Goal: Task Accomplishment & Management: Manage account settings

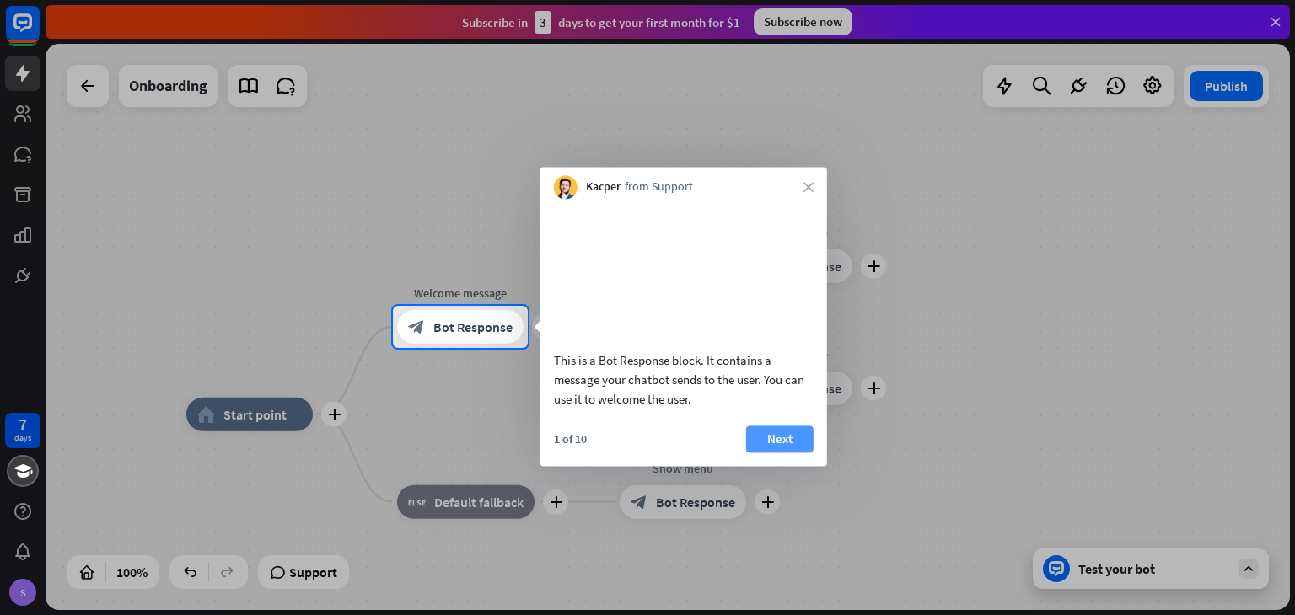
click at [757, 453] on button "Next" at bounding box center [779, 439] width 67 height 27
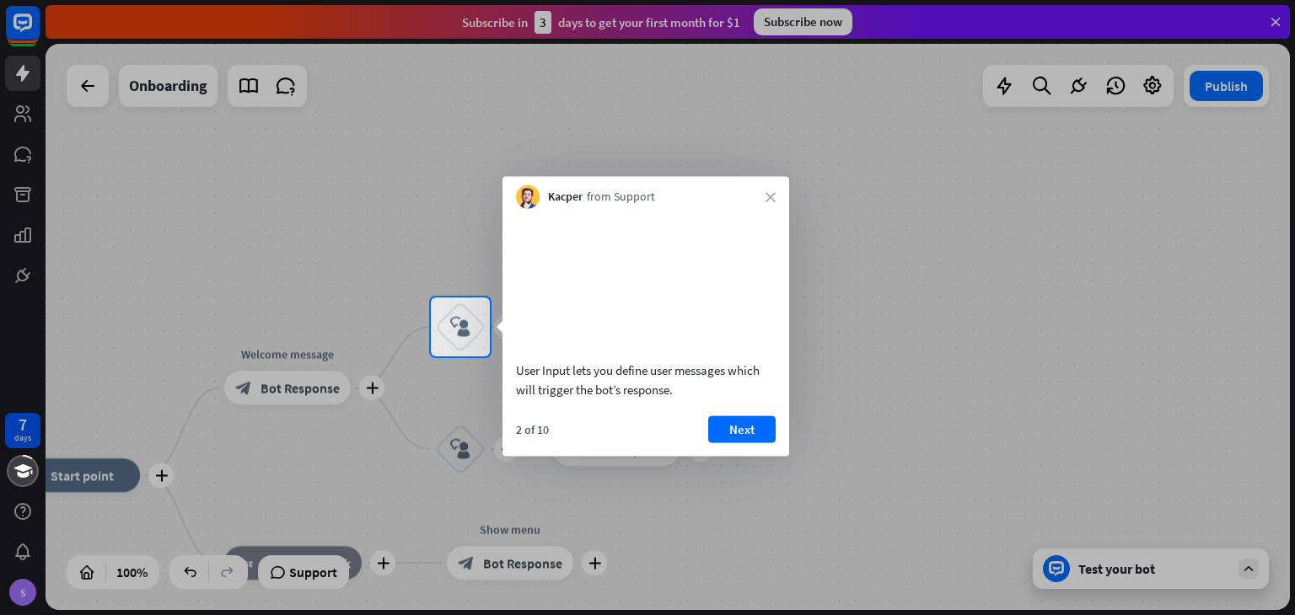
click at [765, 202] on div "Kacper from Support close" at bounding box center [645, 193] width 287 height 32
click at [771, 194] on icon "close" at bounding box center [770, 197] width 10 height 10
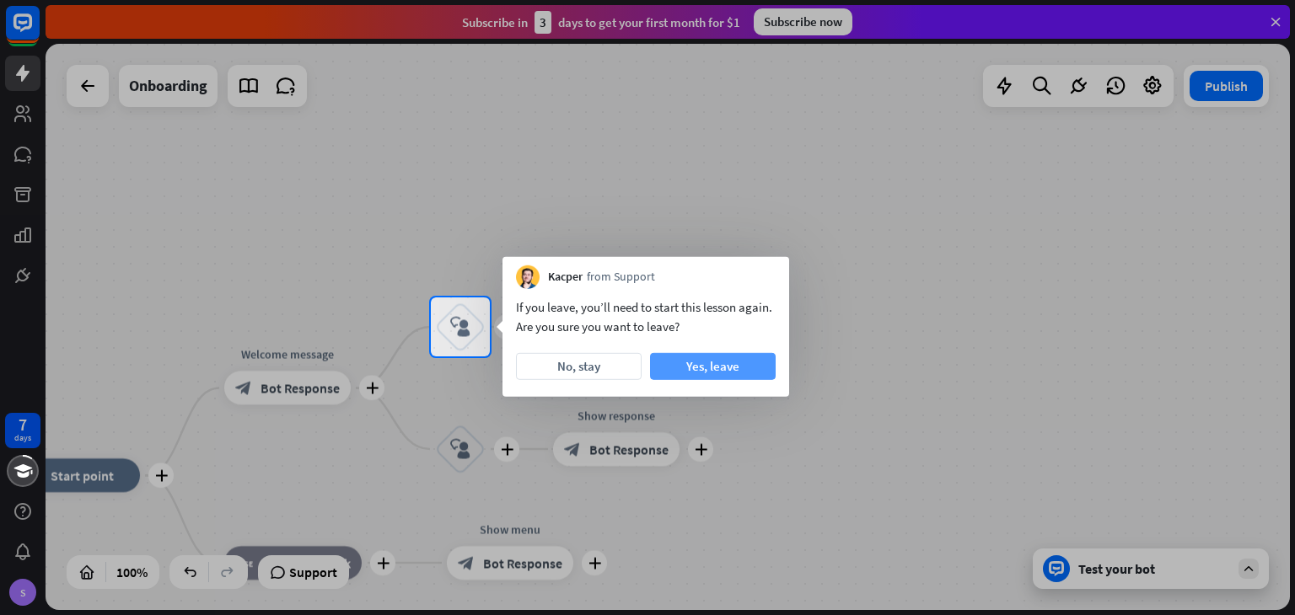
click at [706, 358] on button "Yes, leave" at bounding box center [713, 366] width 126 height 27
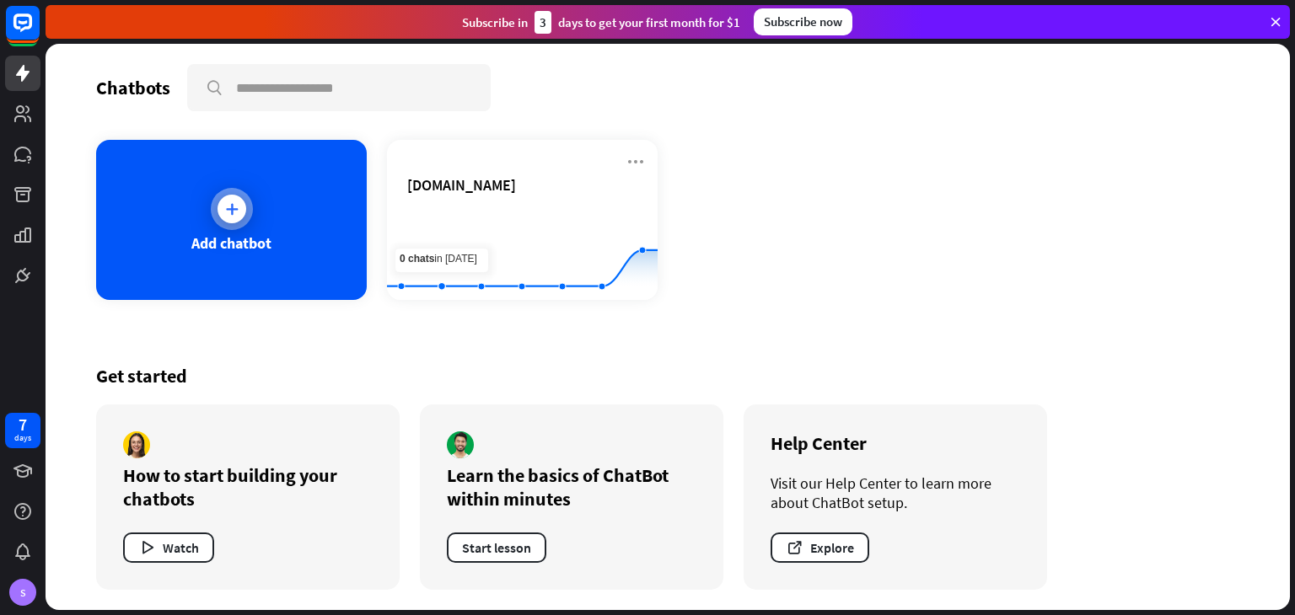
click at [288, 228] on div "Add chatbot" at bounding box center [231, 220] width 271 height 160
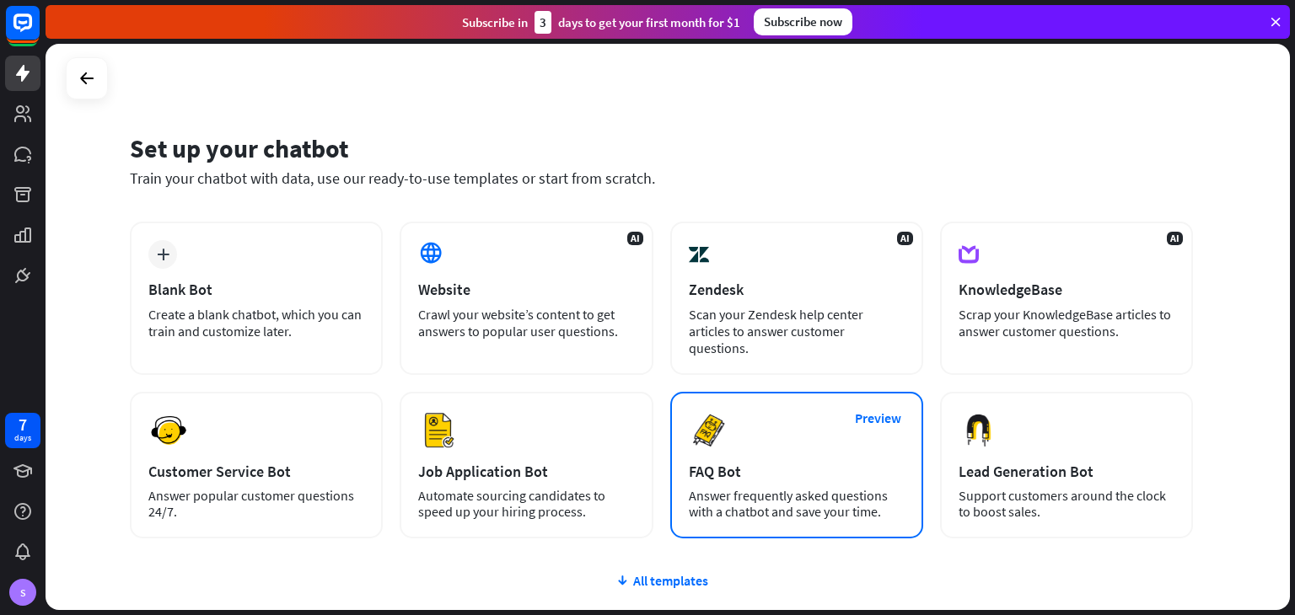
click at [751, 462] on div "FAQ Bot" at bounding box center [797, 471] width 216 height 19
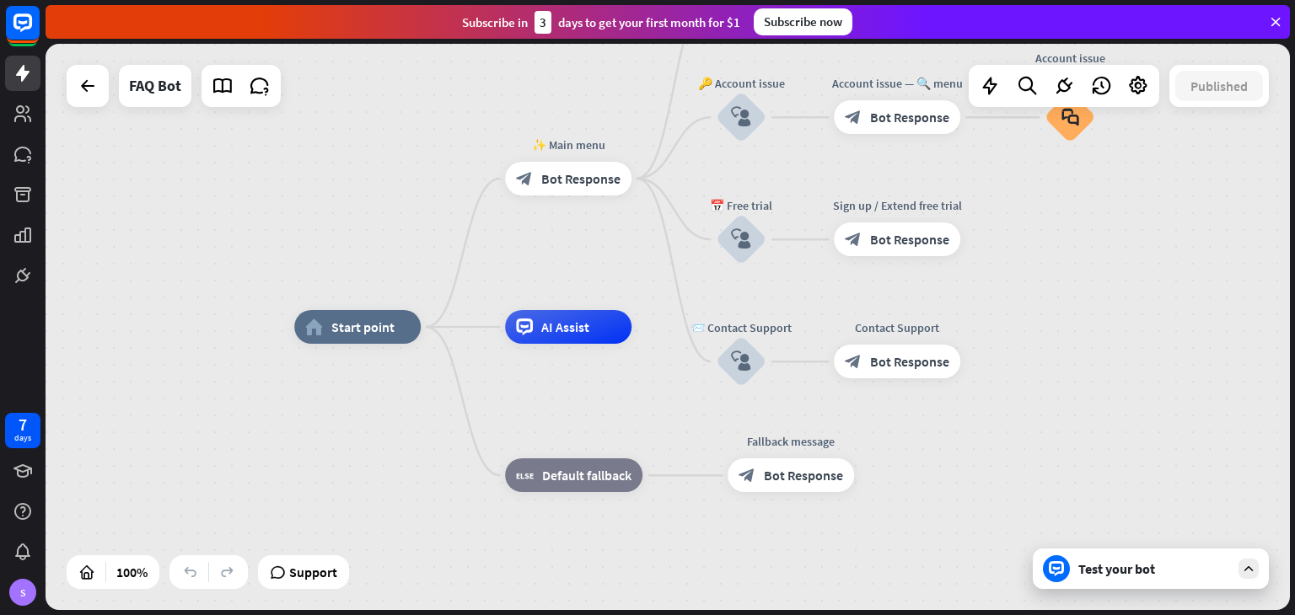
click at [1248, 561] on icon at bounding box center [1248, 568] width 15 height 15
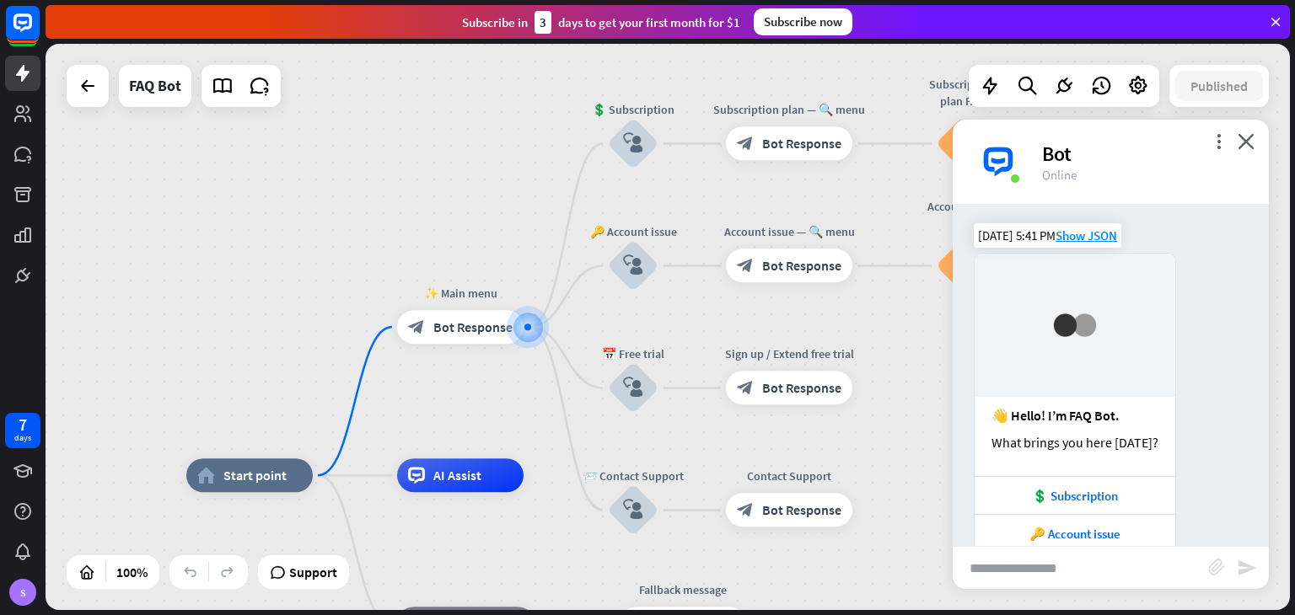
scroll to position [108, 0]
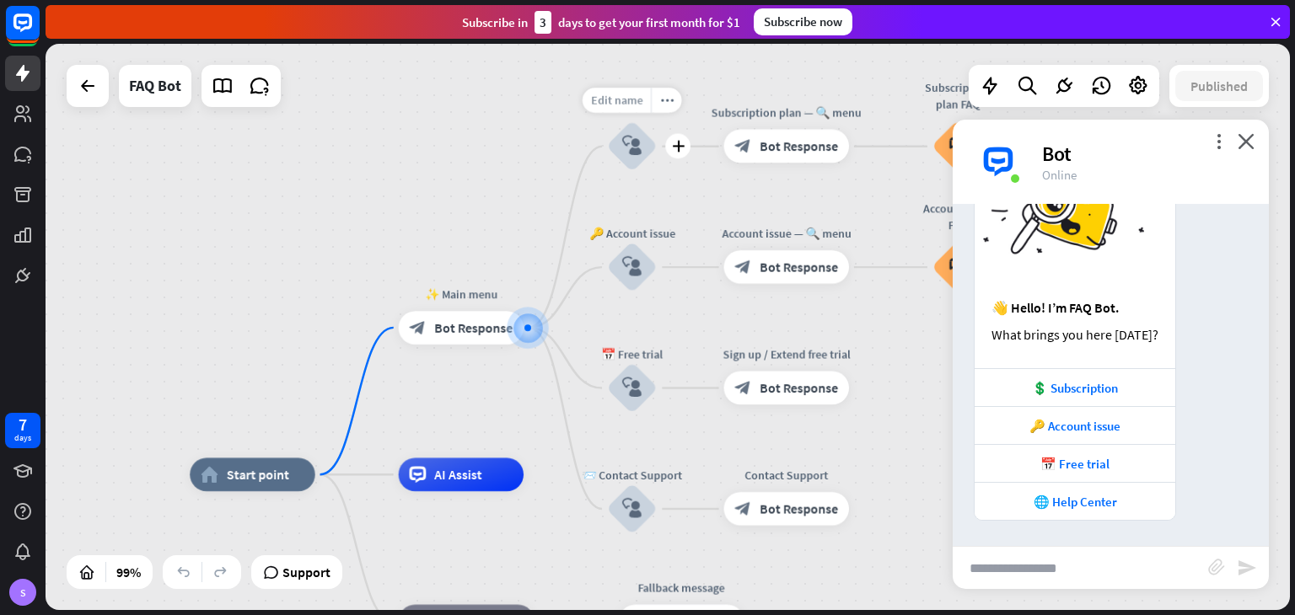
click at [634, 106] on span "Edit name" at bounding box center [616, 100] width 51 height 15
click at [634, 106] on input "**********" at bounding box center [631, 101] width 117 height 24
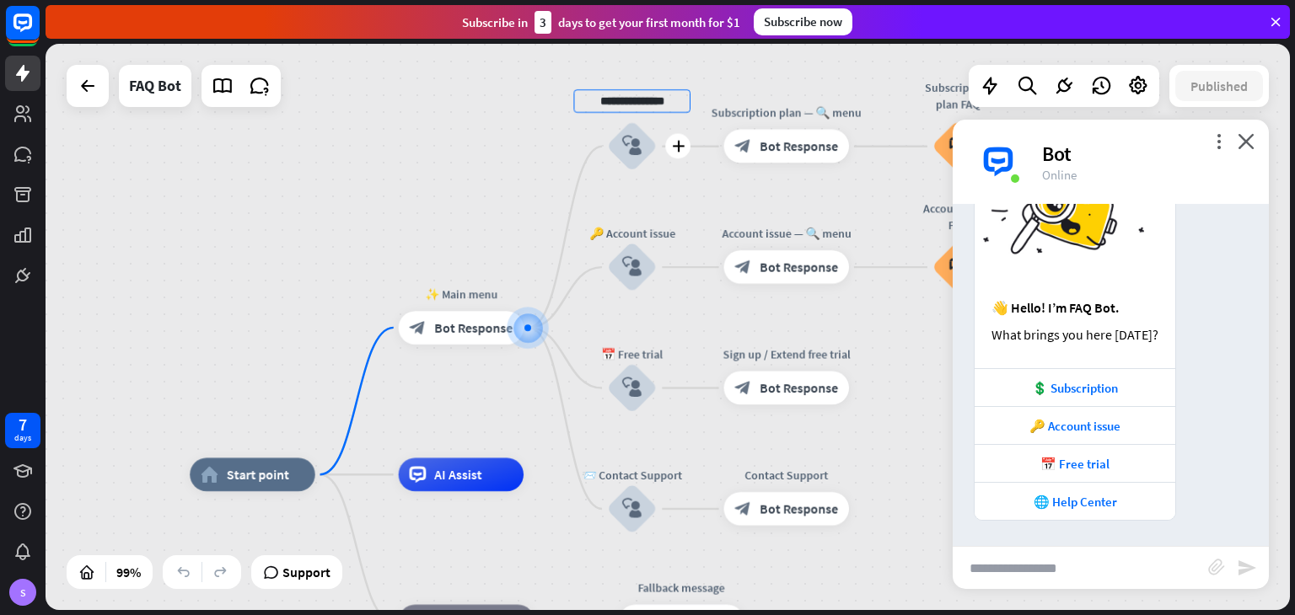
click at [634, 106] on input "**********" at bounding box center [631, 101] width 117 height 24
type input "**********"
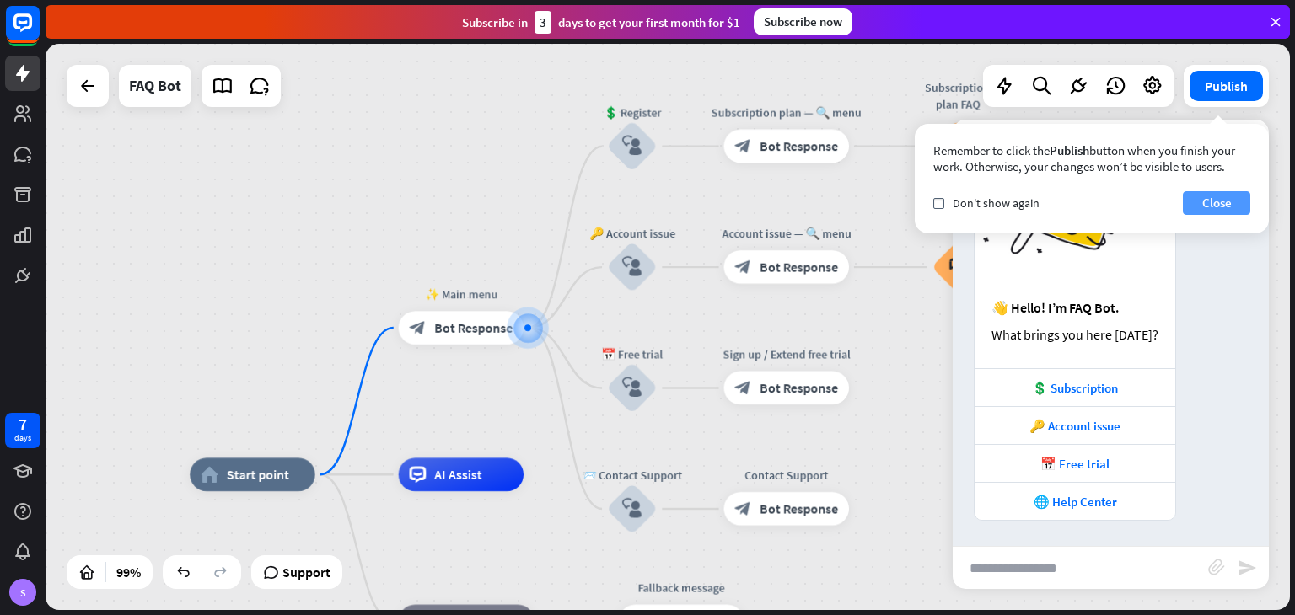
click at [1198, 193] on button "Close" at bounding box center [1216, 203] width 67 height 24
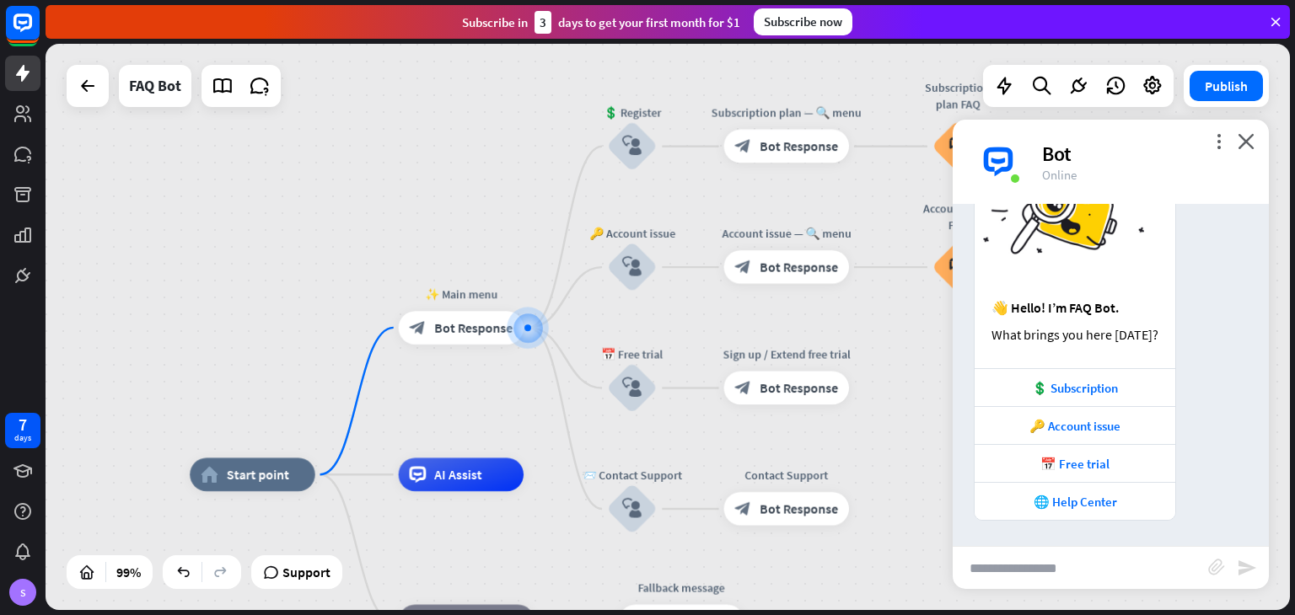
click at [1189, 98] on div "Publish" at bounding box center [1226, 86] width 85 height 42
click at [1207, 93] on button "Publish" at bounding box center [1225, 86] width 73 height 30
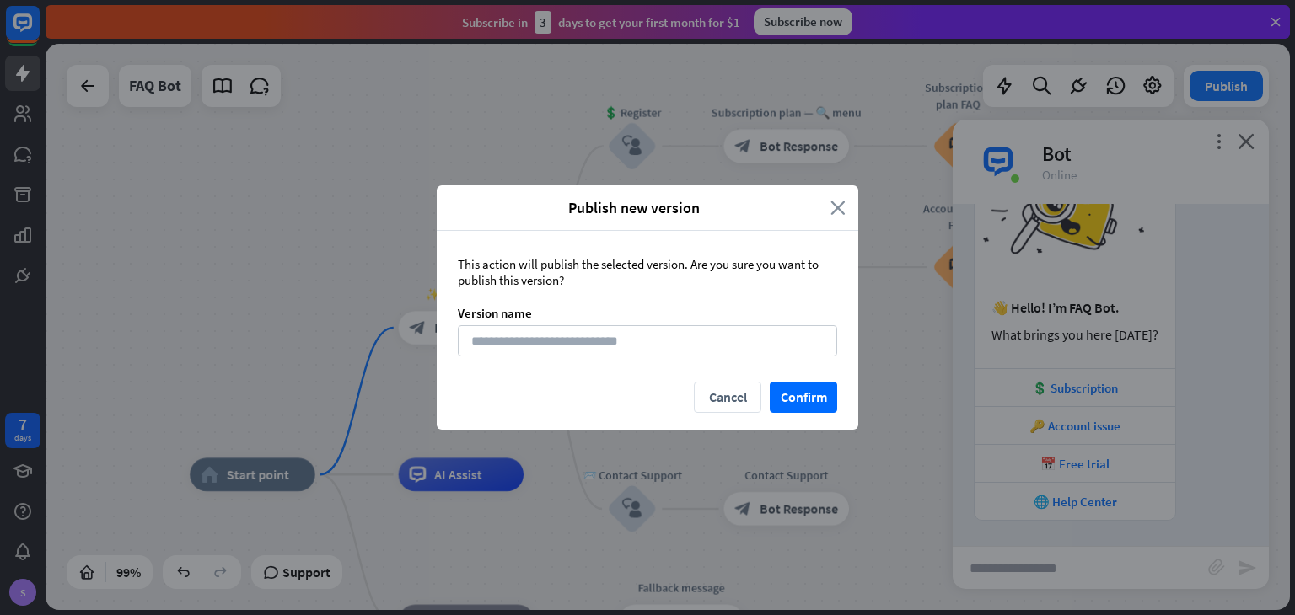
click at [845, 210] on icon "close" at bounding box center [837, 207] width 15 height 19
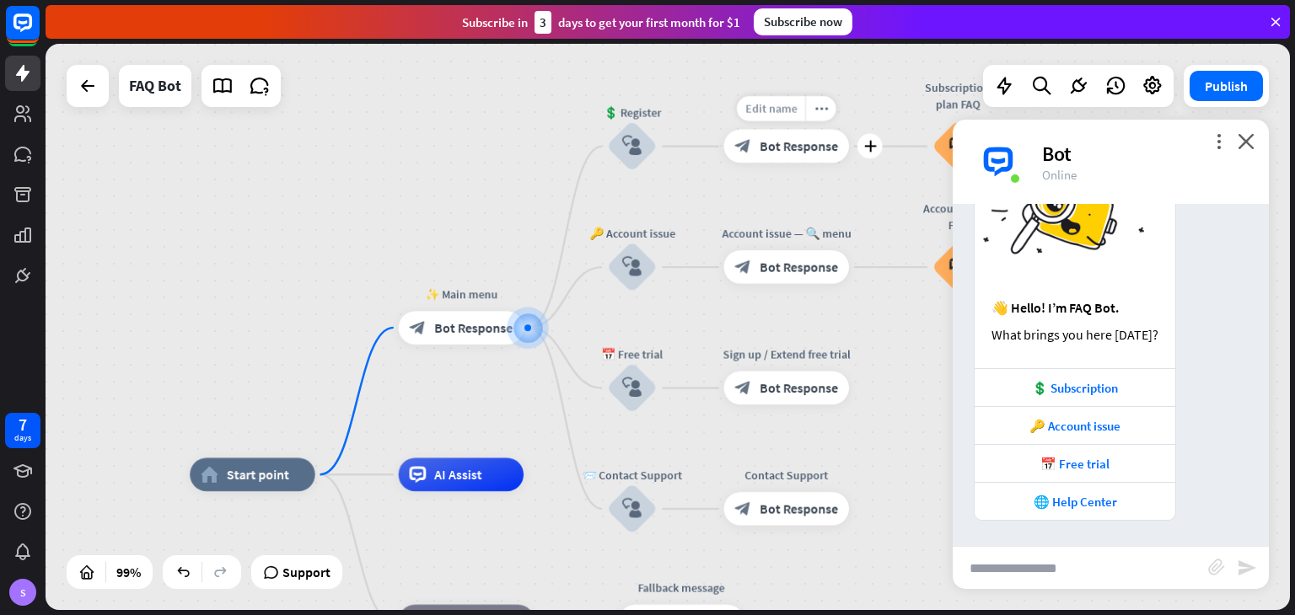
click at [758, 97] on div "Edit name" at bounding box center [771, 108] width 68 height 25
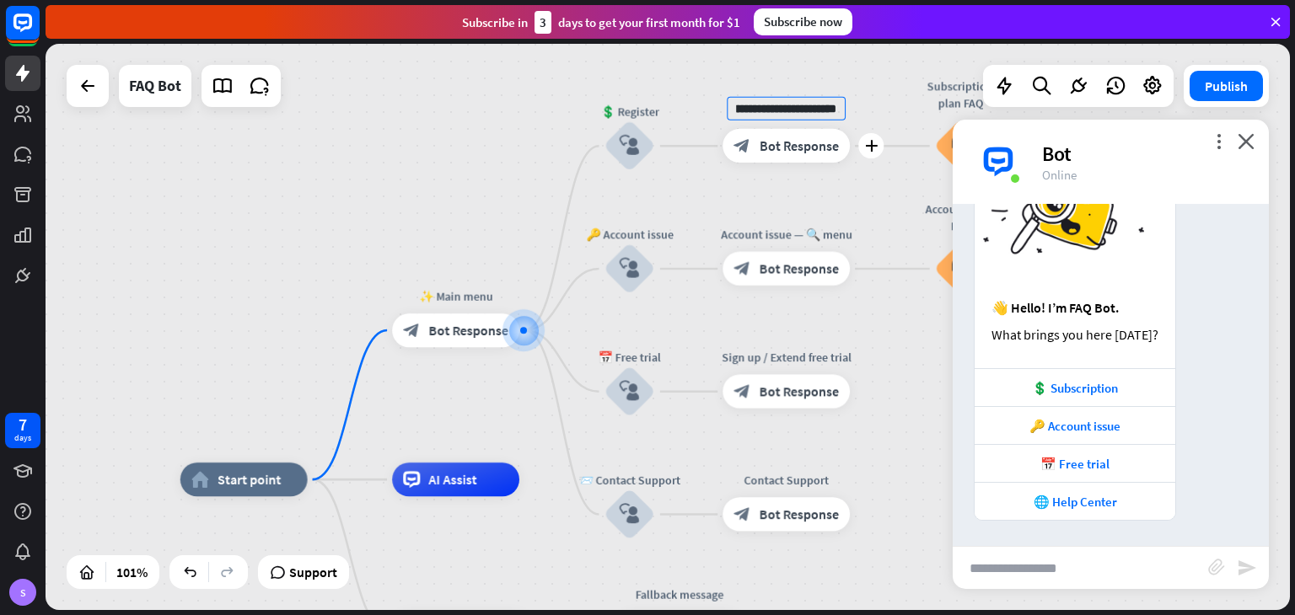
scroll to position [0, 0]
click at [846, 163] on div "**********" at bounding box center [785, 146] width 127 height 34
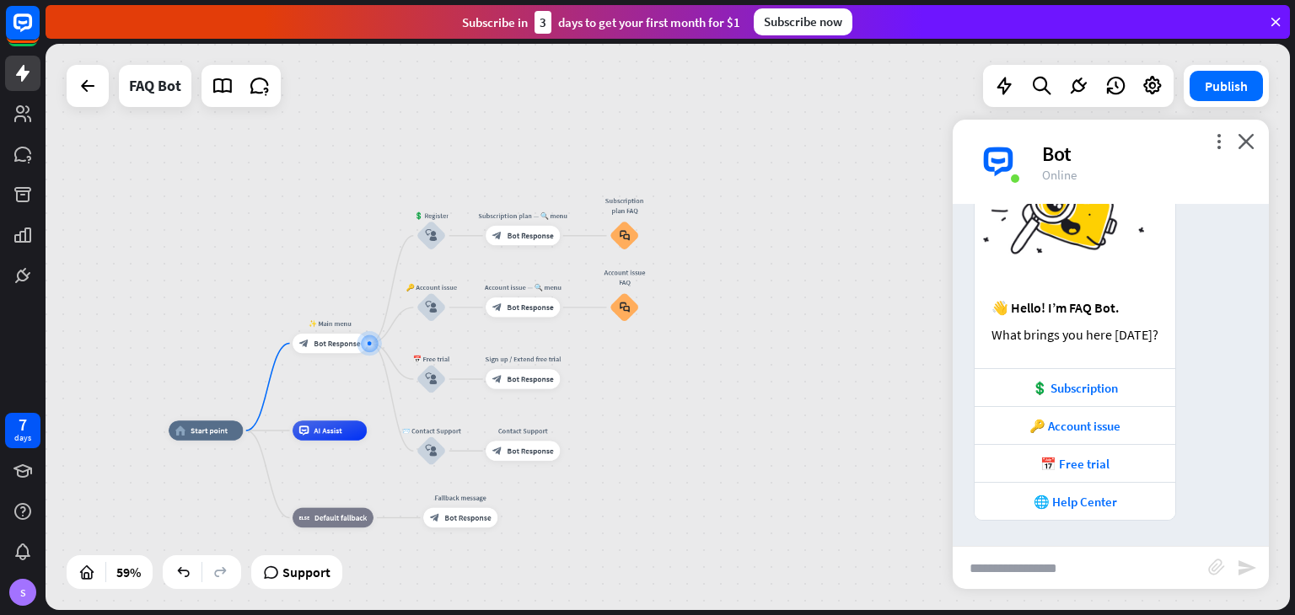
drag, startPoint x: 609, startPoint y: 481, endPoint x: 556, endPoint y: 411, distance: 88.4
click at [556, 411] on div "home_2 Start point ✨ Main menu block_bot_response Bot Response 💲 Register block…" at bounding box center [668, 327] width 1244 height 566
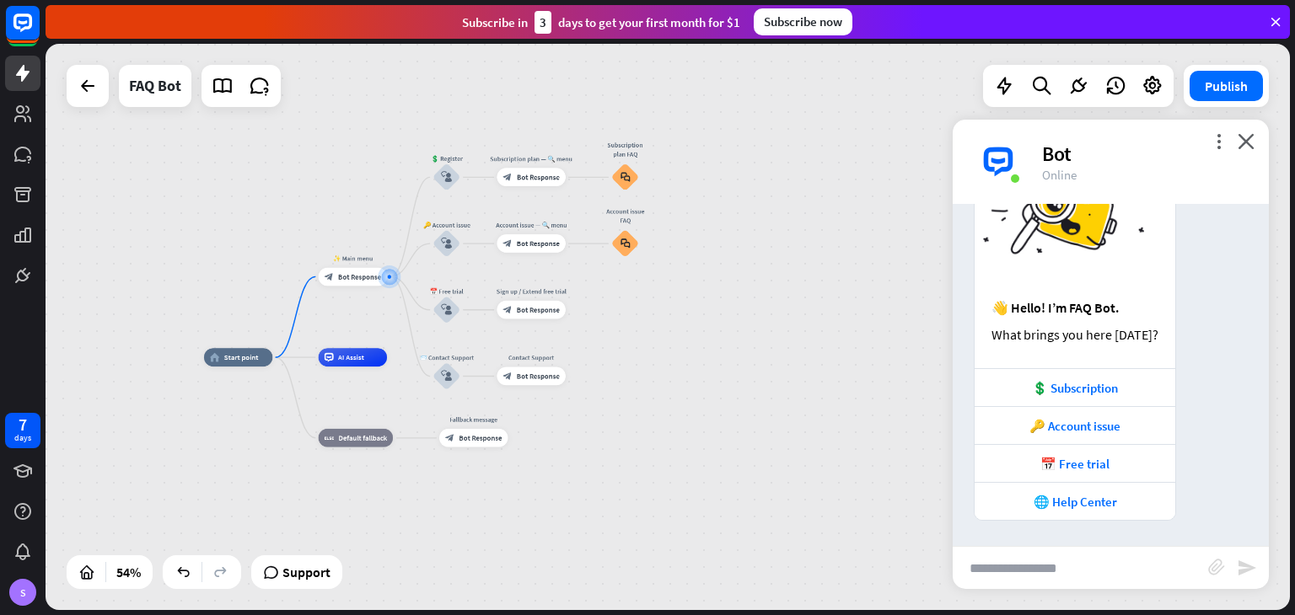
drag, startPoint x: 704, startPoint y: 427, endPoint x: 721, endPoint y: 357, distance: 71.2
click at [721, 357] on div "home_2 Start point ✨ Main menu block_bot_response Bot Response 💲 Register block…" at bounding box center [668, 327] width 1244 height 566
click at [22, 114] on icon at bounding box center [23, 114] width 20 height 20
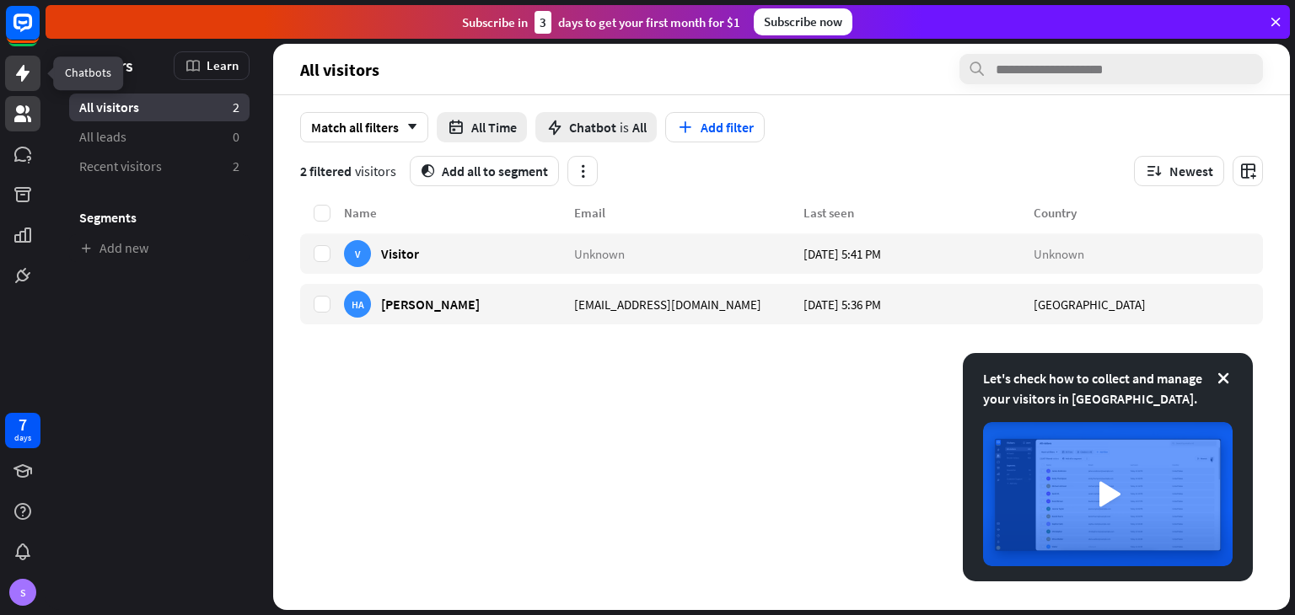
click at [24, 69] on icon at bounding box center [22, 73] width 13 height 17
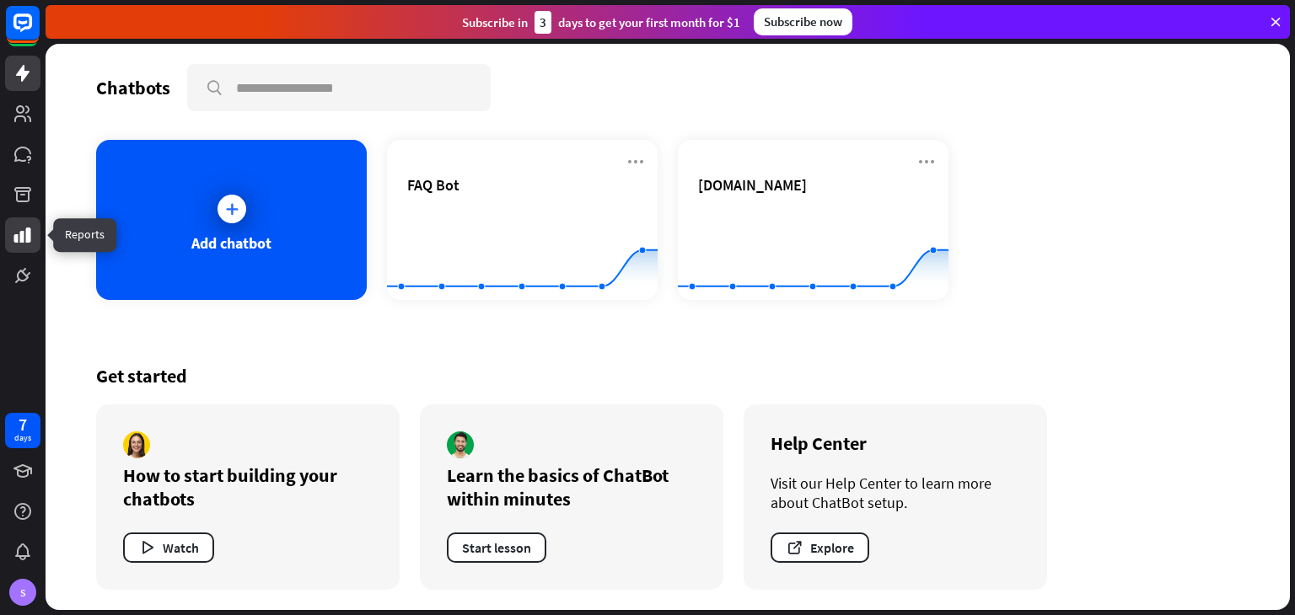
click at [31, 236] on icon at bounding box center [23, 235] width 20 height 20
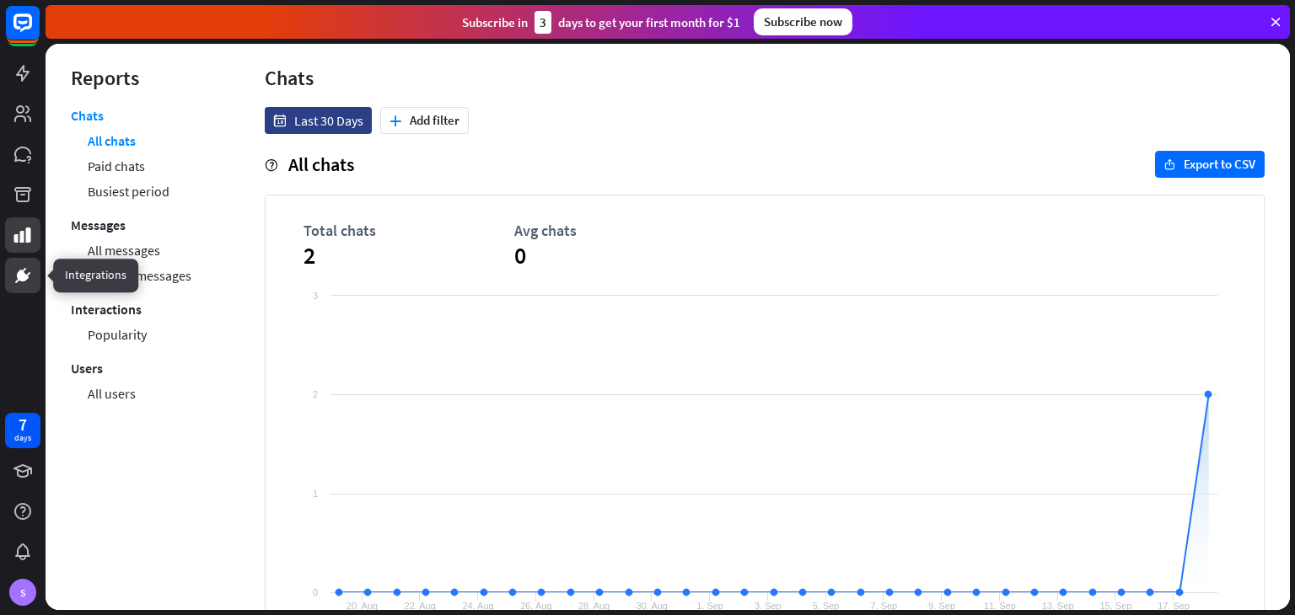
click at [24, 282] on icon at bounding box center [23, 276] width 20 height 20
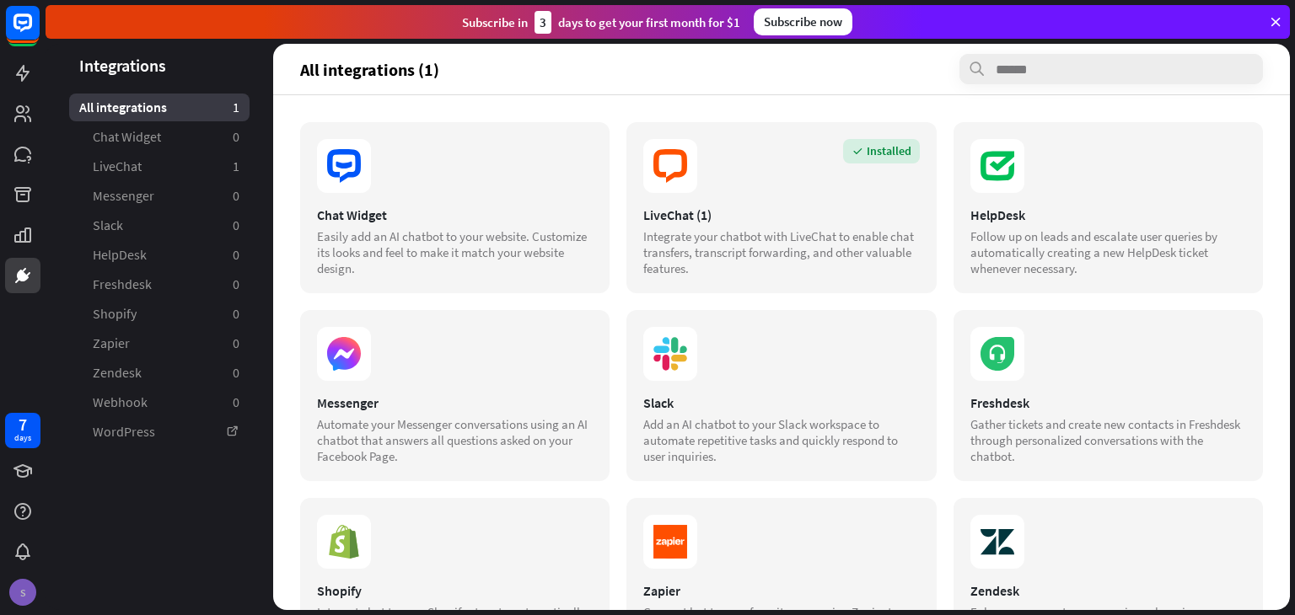
click at [17, 593] on div "S" at bounding box center [22, 592] width 27 height 27
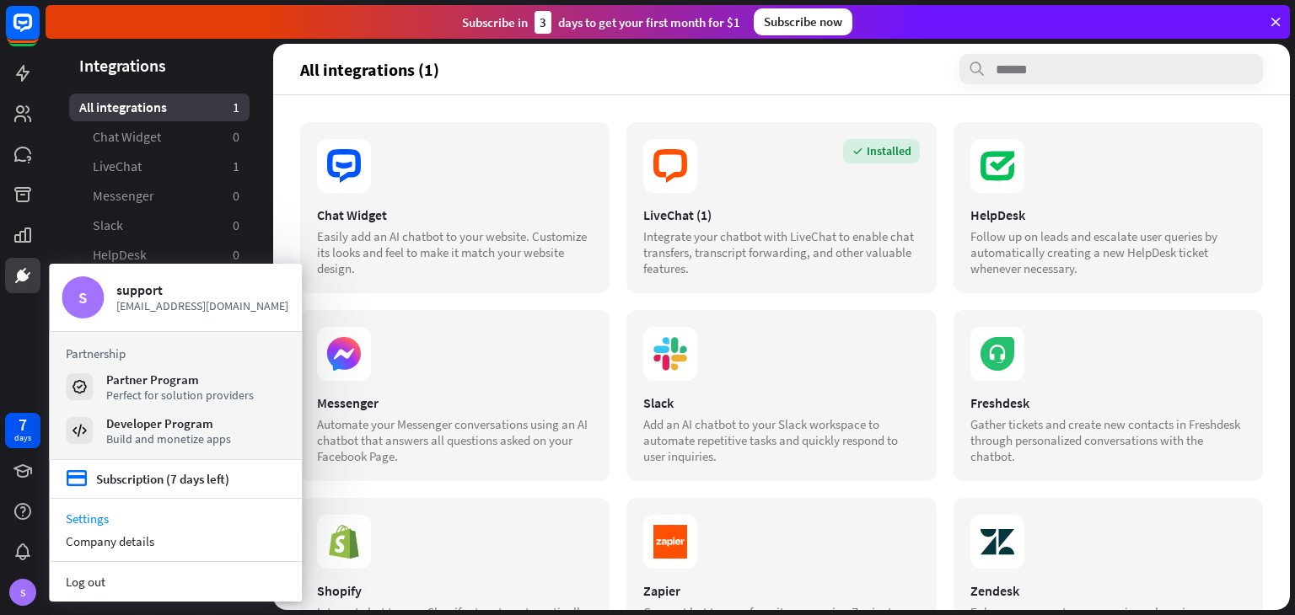
click at [75, 521] on link "Settings" at bounding box center [175, 518] width 253 height 23
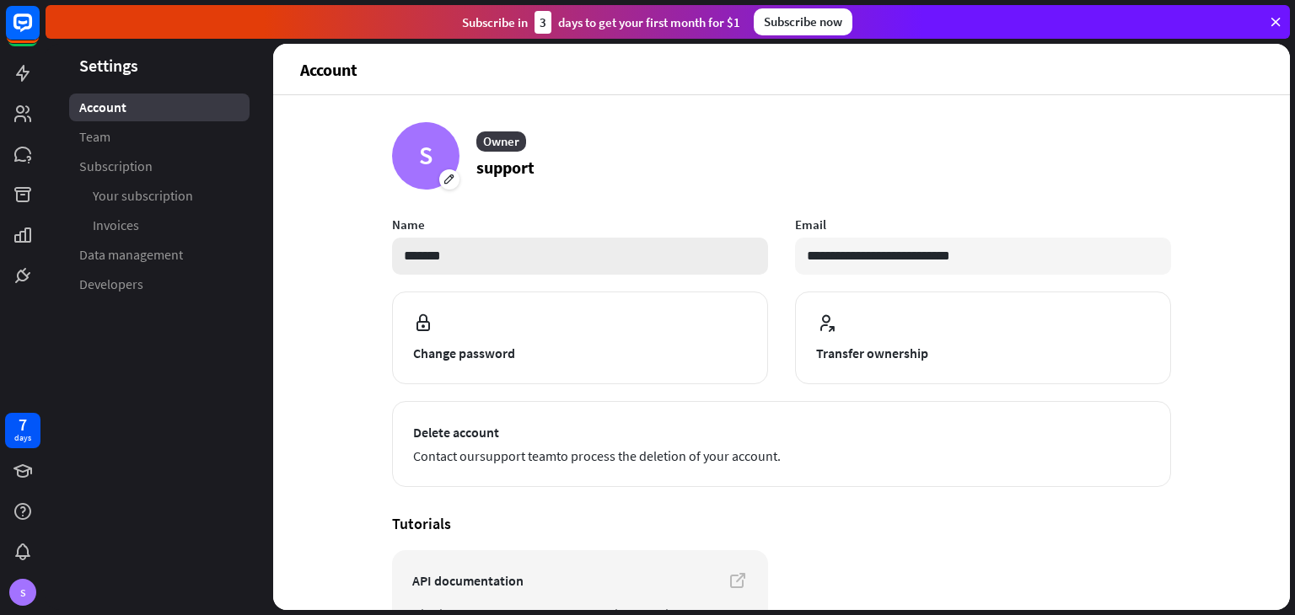
scroll to position [132, 0]
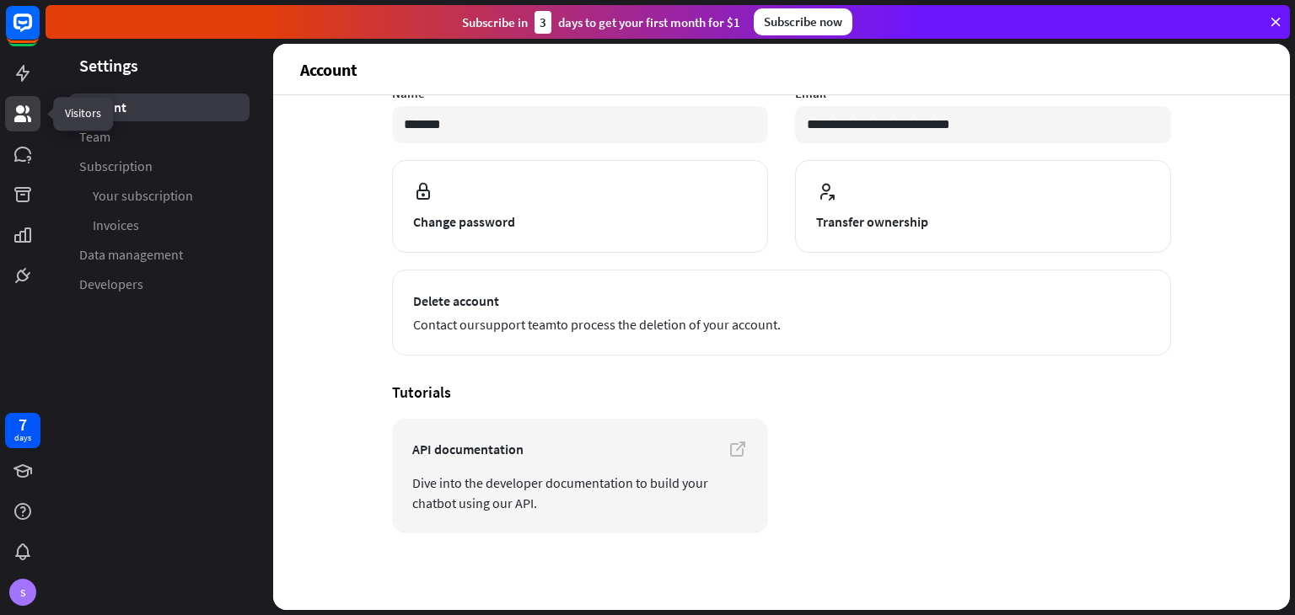
click at [30, 105] on icon at bounding box center [23, 114] width 20 height 20
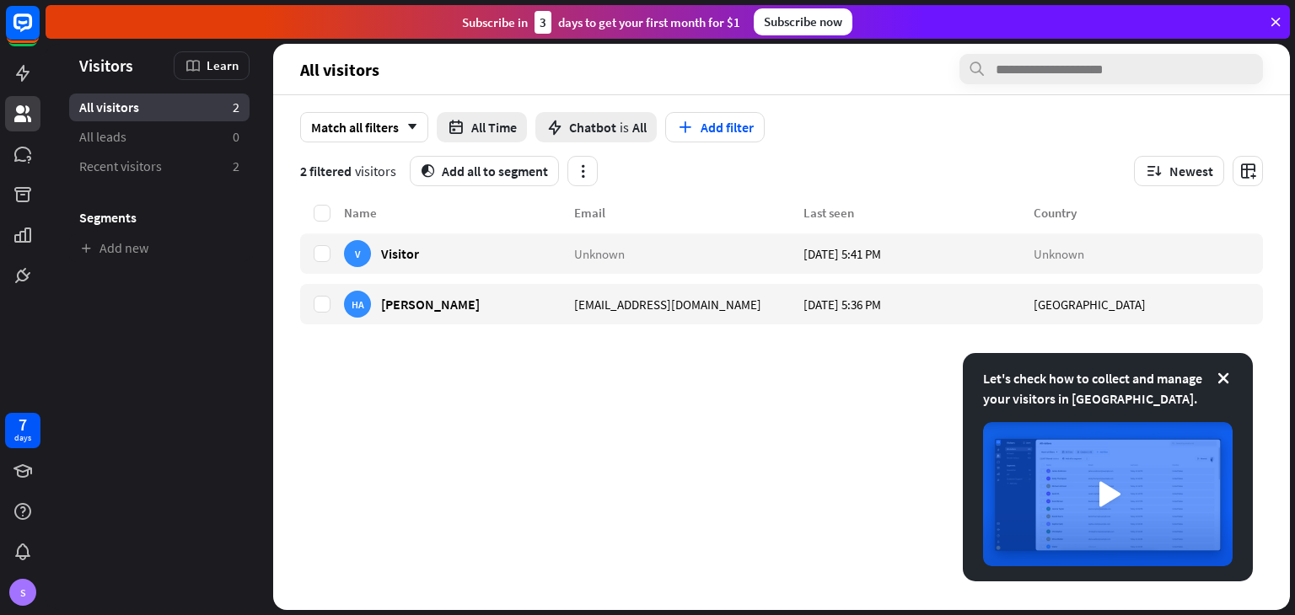
click at [30, 91] on div at bounding box center [23, 146] width 46 height 293
click at [26, 73] on icon at bounding box center [22, 73] width 13 height 17
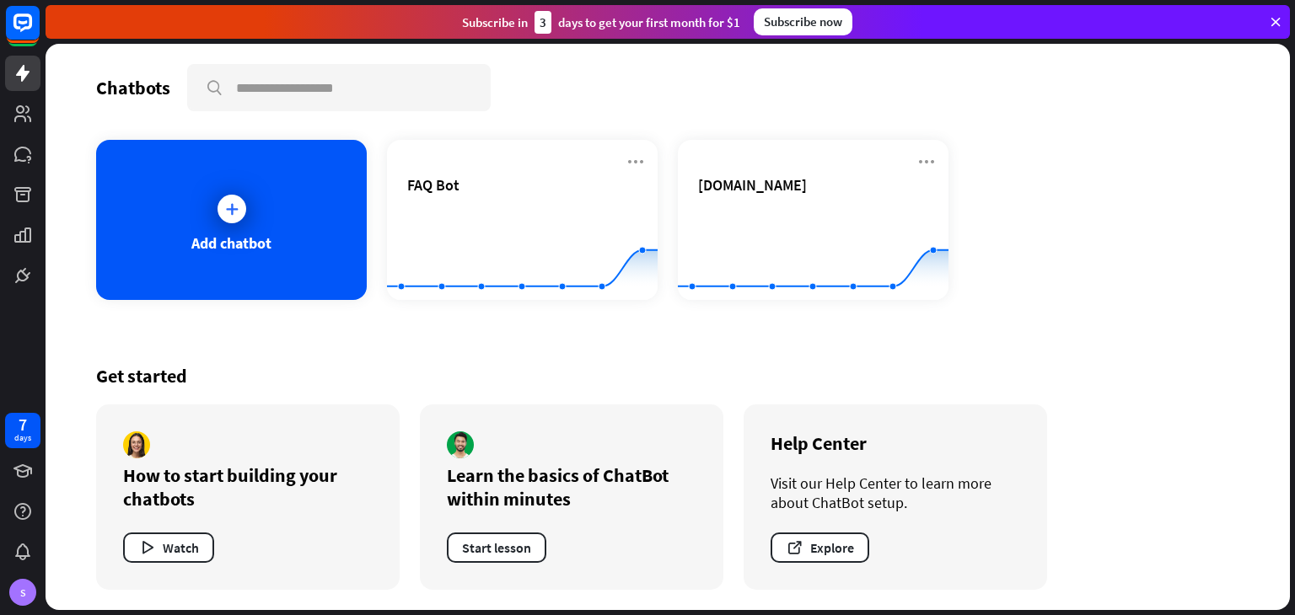
click at [1269, 20] on icon at bounding box center [1275, 21] width 15 height 15
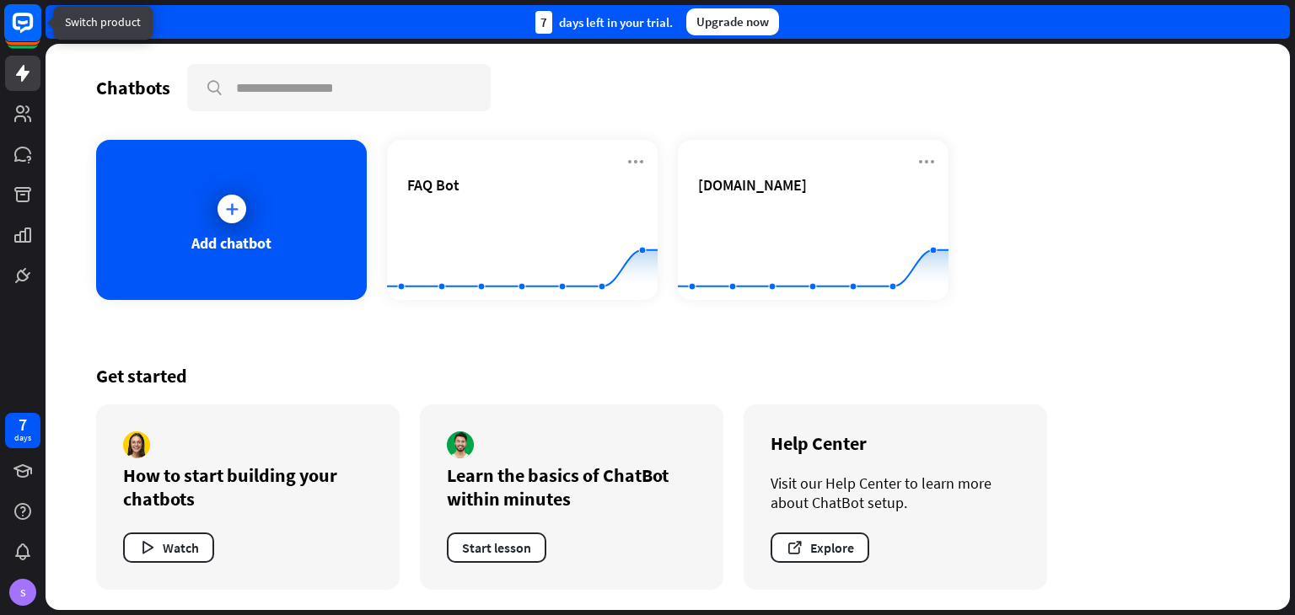
click at [32, 15] on icon at bounding box center [23, 23] width 20 height 20
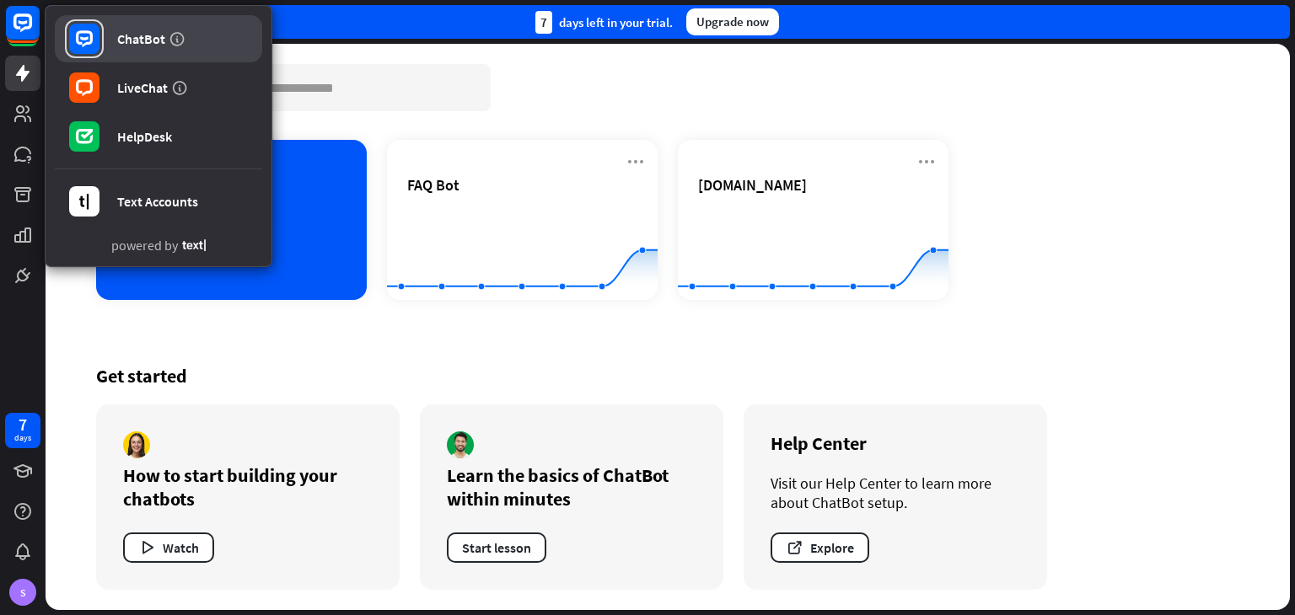
click at [117, 45] on div "ChatBot" at bounding box center [141, 38] width 48 height 17
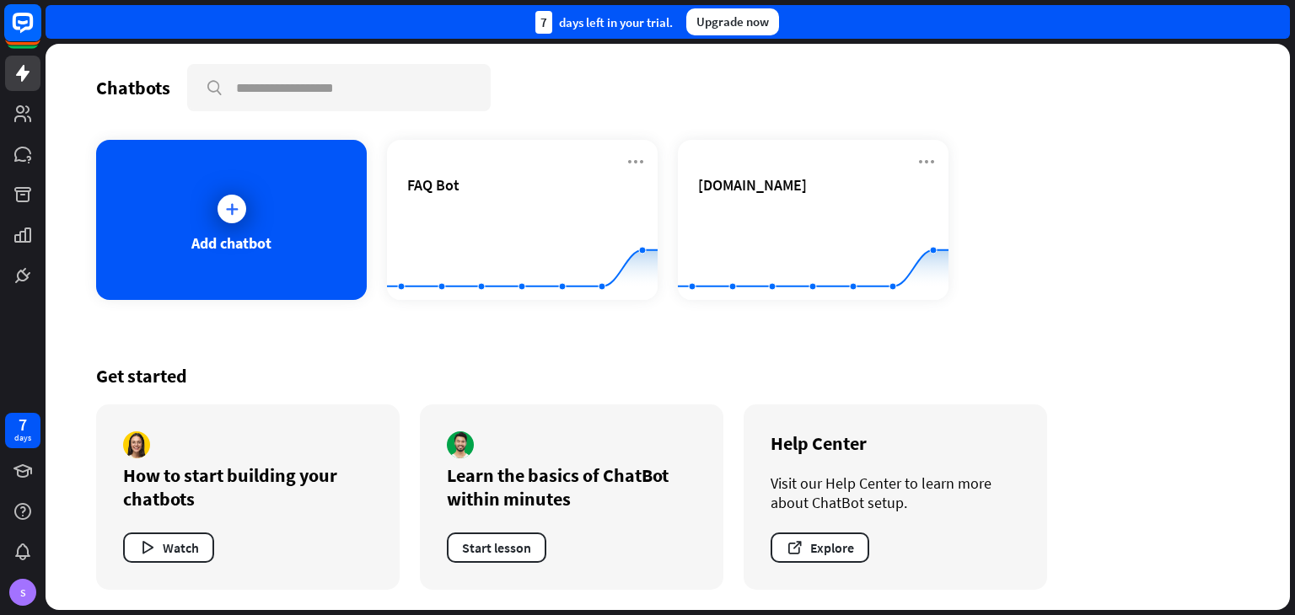
click at [20, 30] on rect at bounding box center [22, 22] width 37 height 37
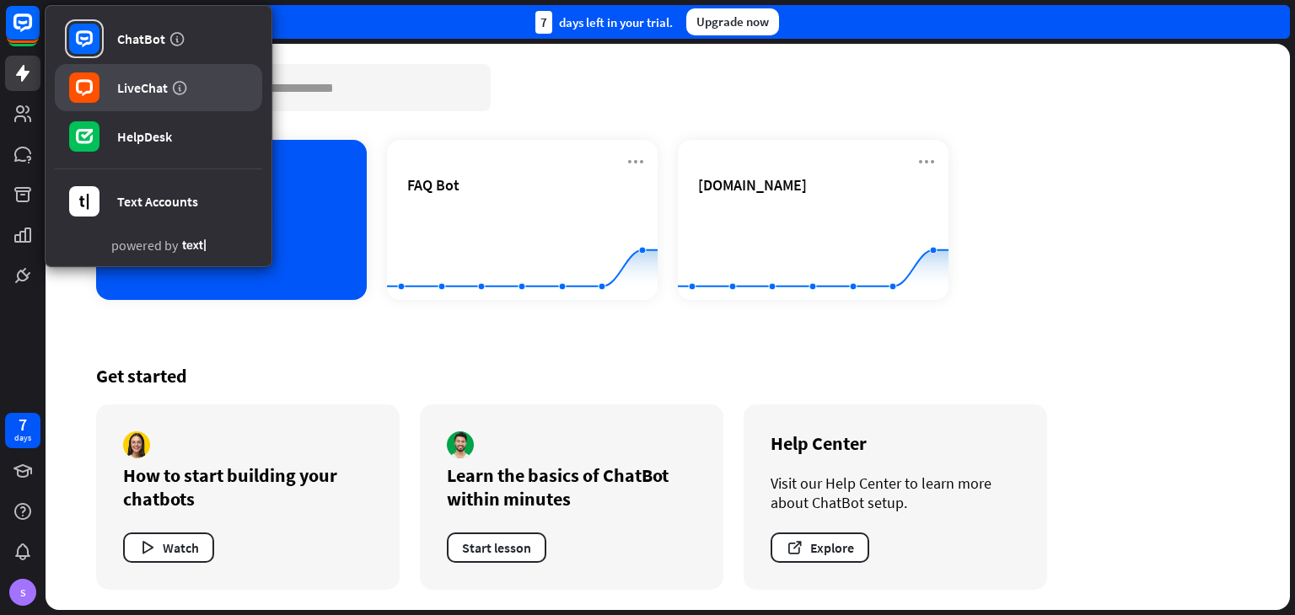
click at [89, 102] on rect at bounding box center [84, 87] width 30 height 30
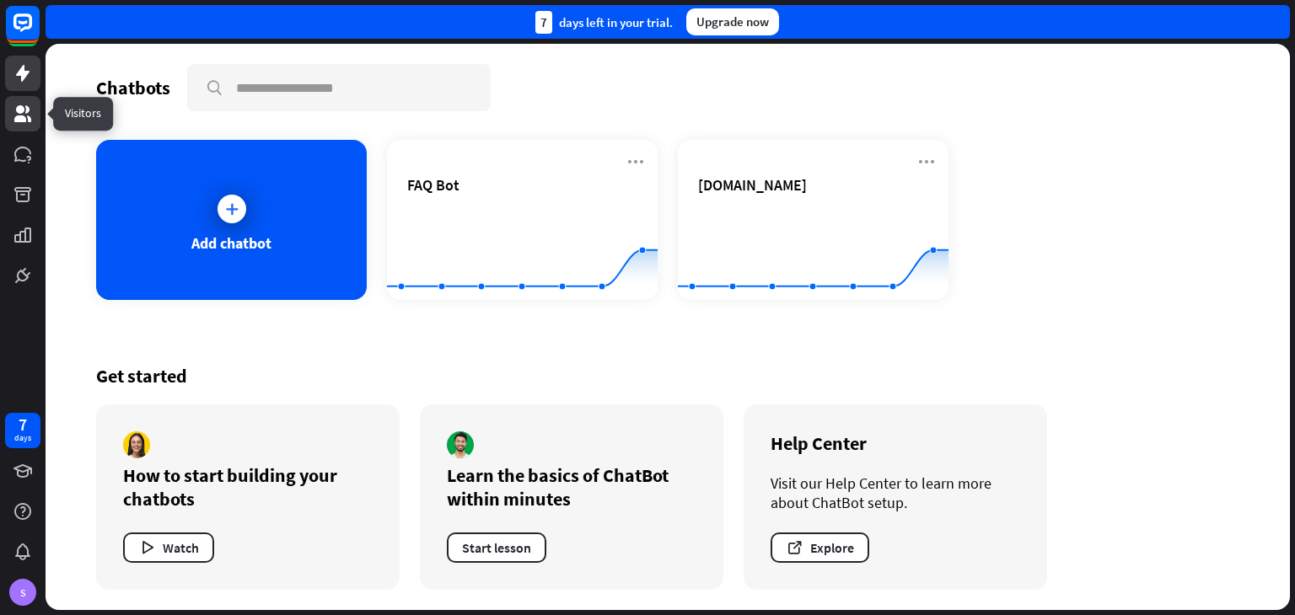
click at [29, 115] on icon at bounding box center [22, 113] width 17 height 17
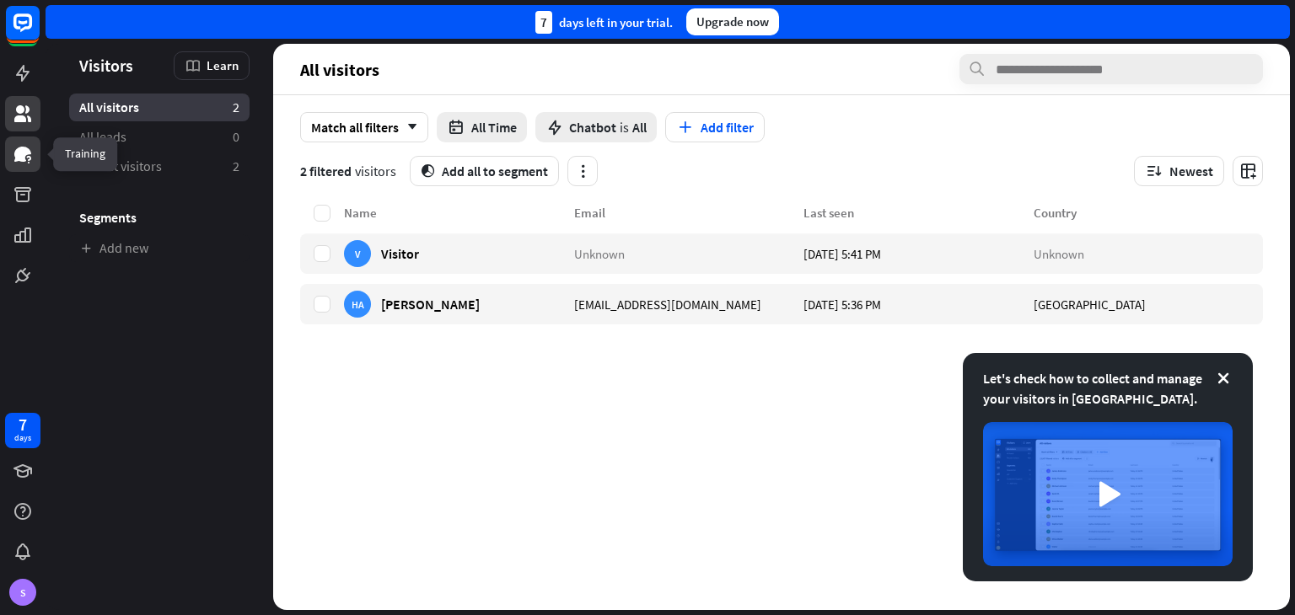
click at [27, 163] on icon at bounding box center [23, 154] width 20 height 20
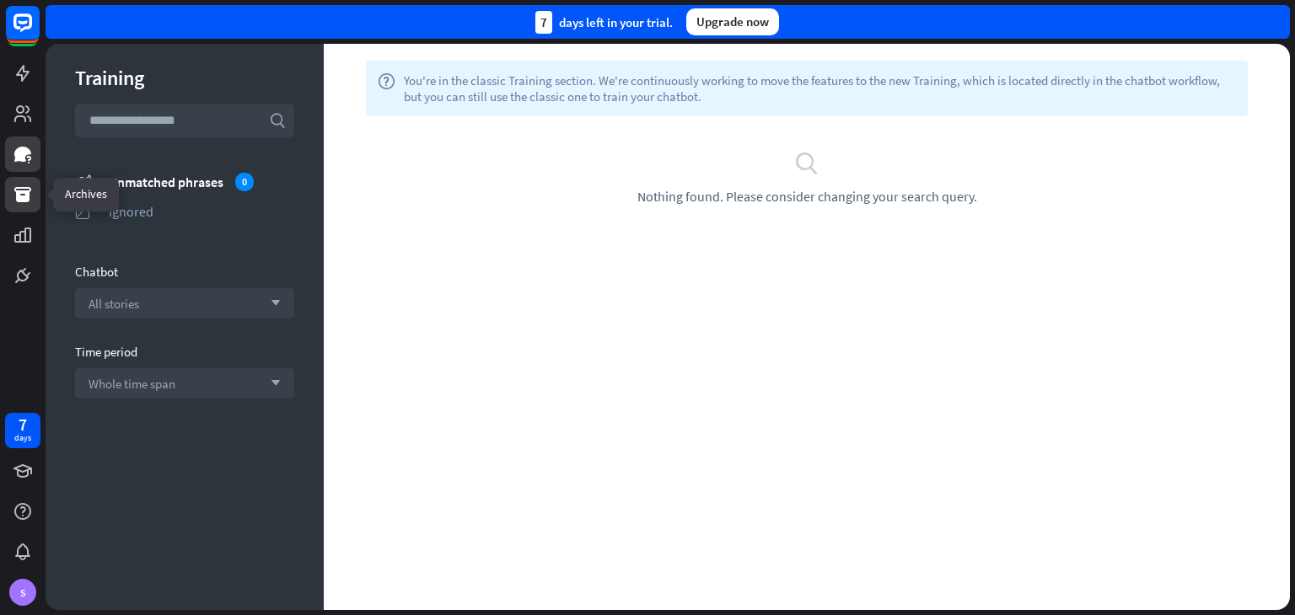
click at [25, 182] on link at bounding box center [22, 194] width 35 height 35
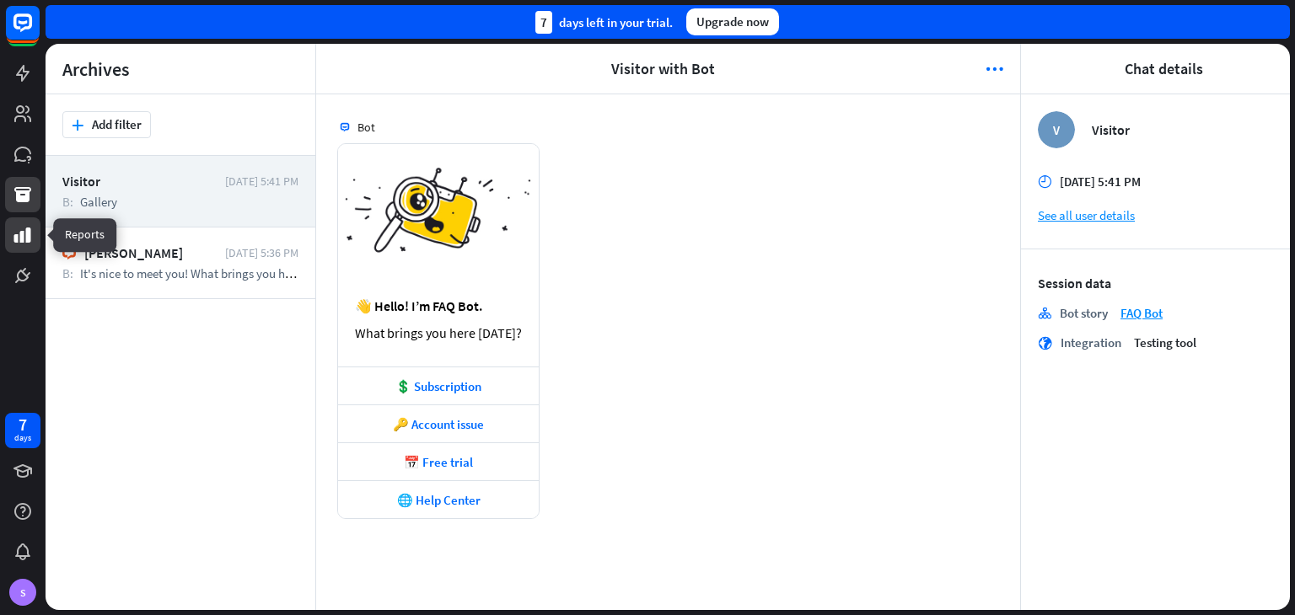
click at [20, 240] on icon at bounding box center [22, 235] width 17 height 15
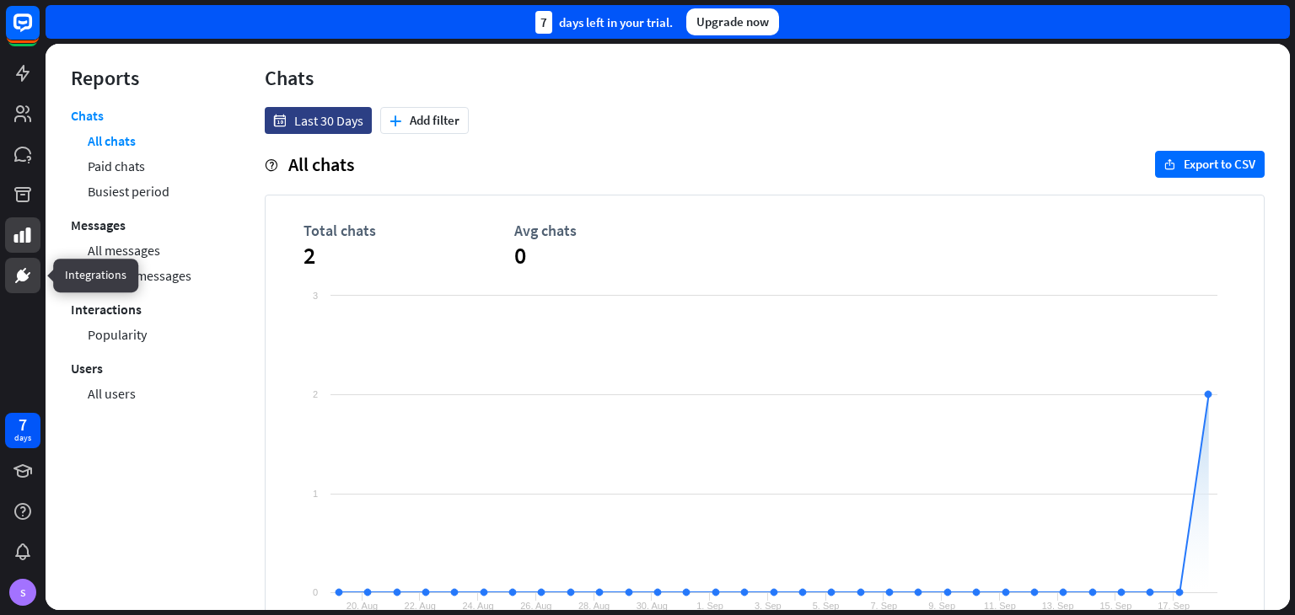
click at [20, 263] on link at bounding box center [22, 275] width 35 height 35
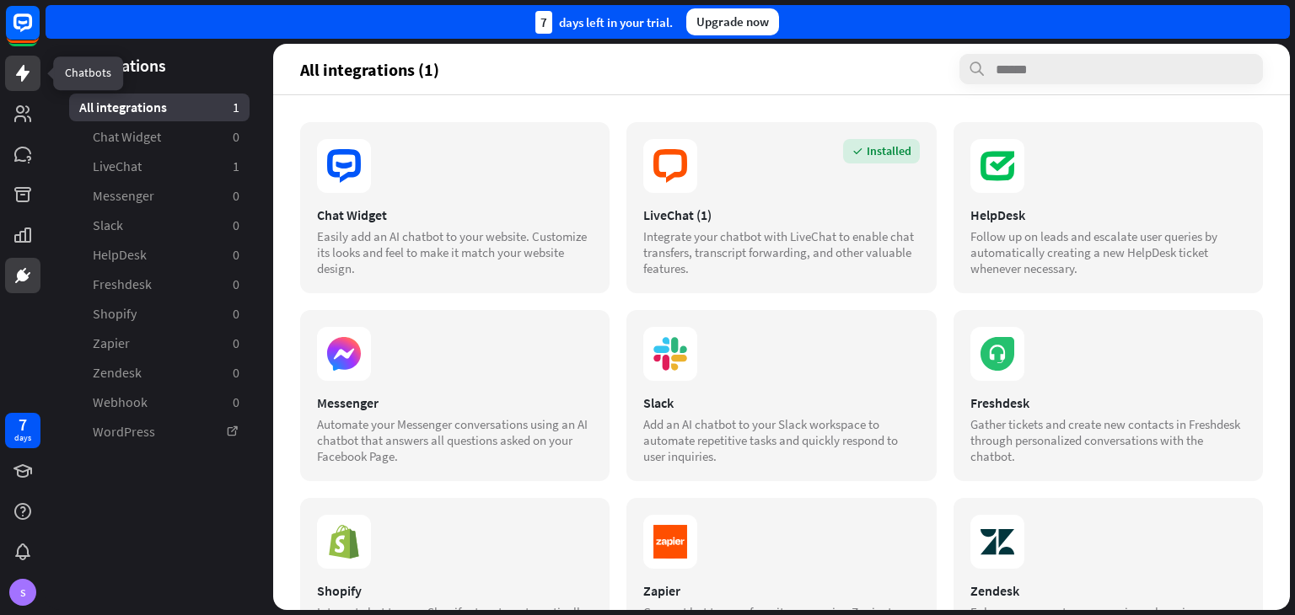
click at [22, 72] on icon at bounding box center [22, 73] width 13 height 17
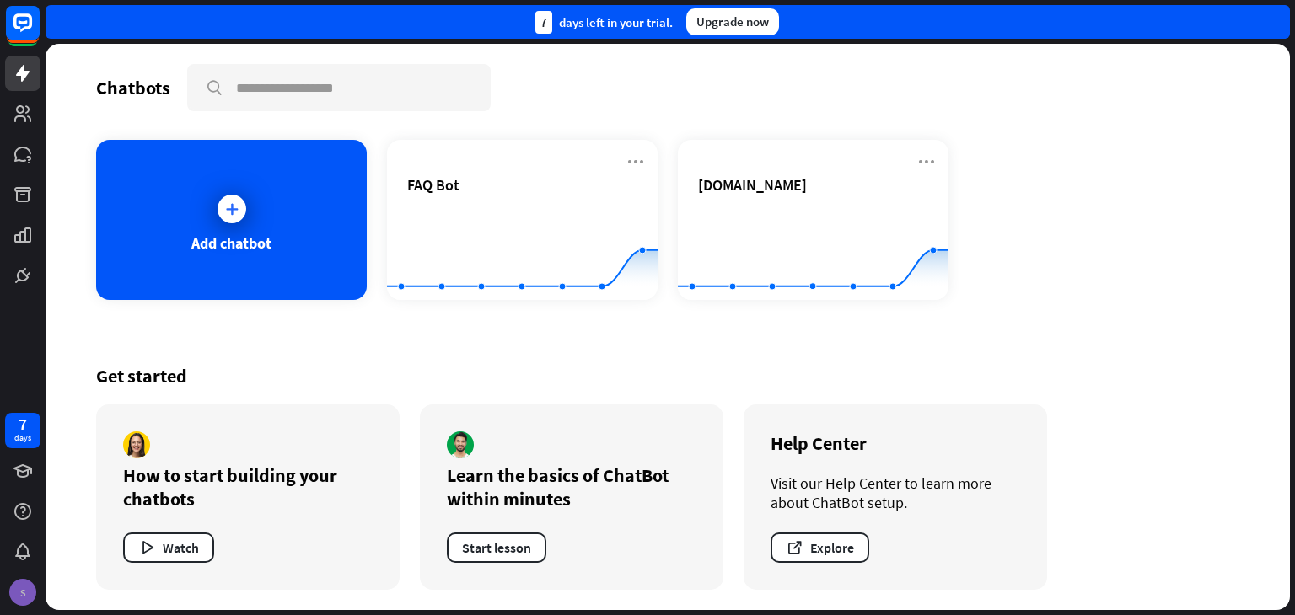
click at [32, 594] on div "S" at bounding box center [22, 592] width 27 height 27
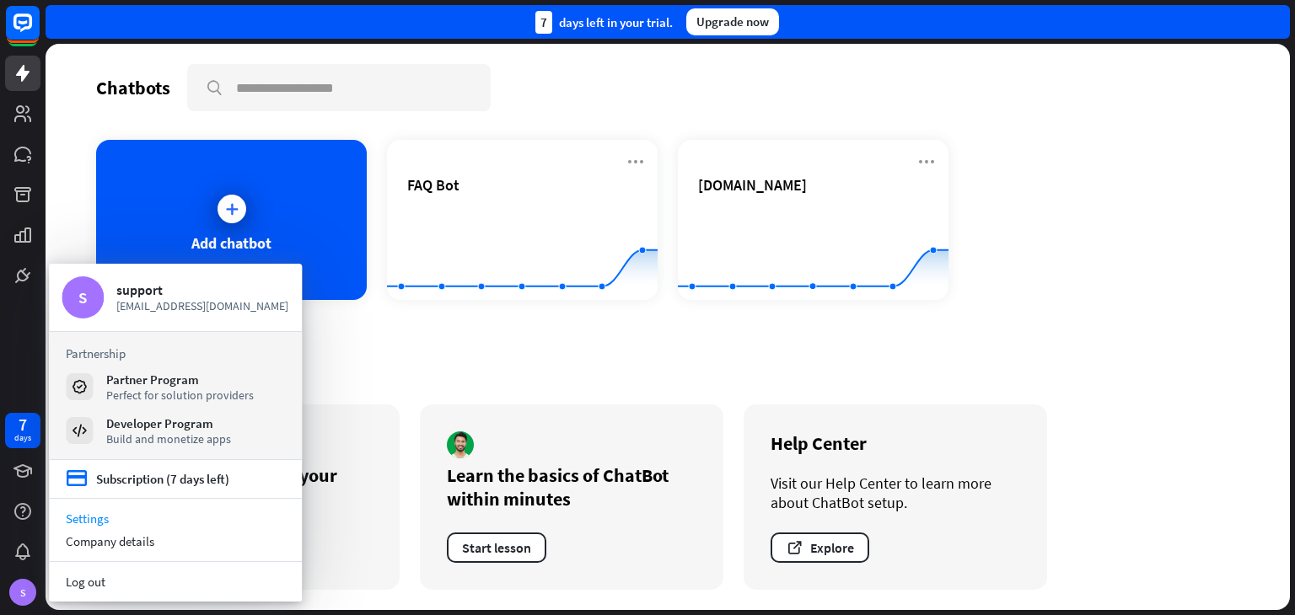
click at [82, 524] on link "Settings" at bounding box center [175, 518] width 253 height 23
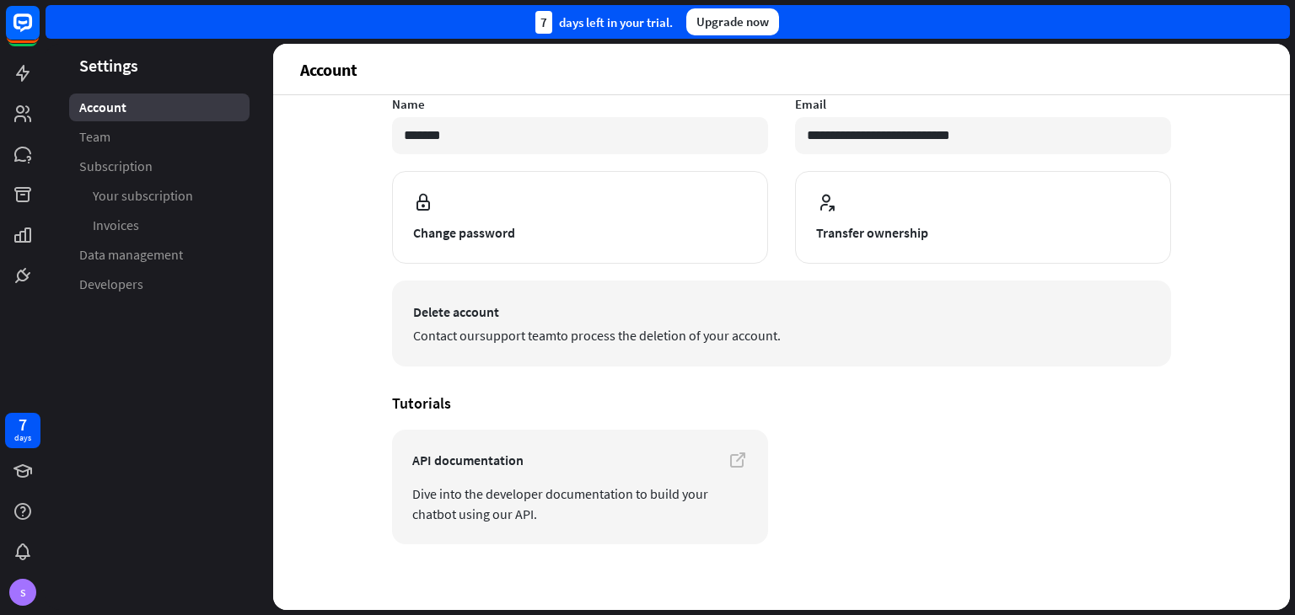
scroll to position [132, 0]
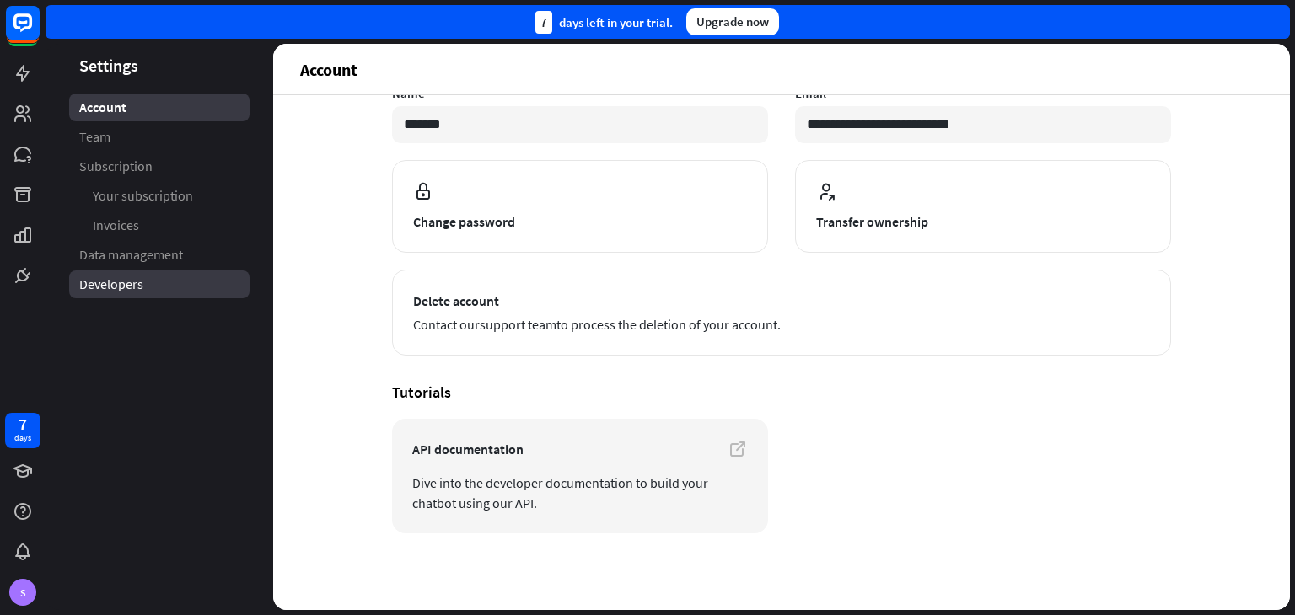
click at [178, 278] on link "Developers" at bounding box center [159, 285] width 180 height 28
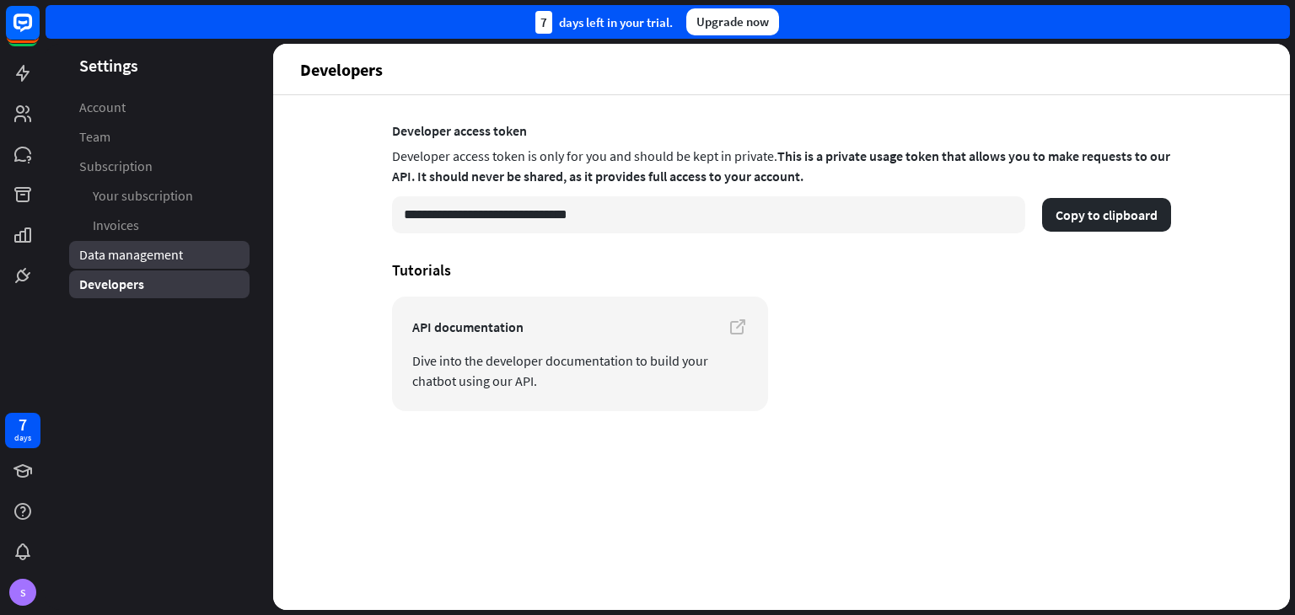
click at [156, 260] on span "Data management" at bounding box center [131, 255] width 104 height 18
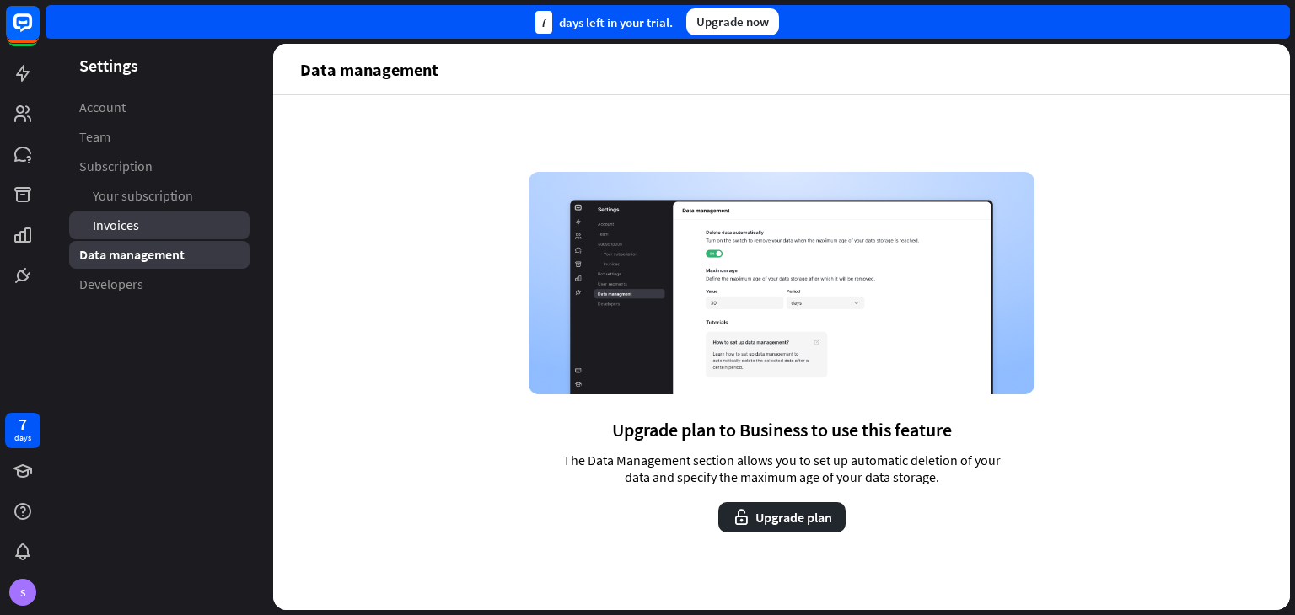
click at [162, 212] on link "Invoices" at bounding box center [159, 226] width 180 height 28
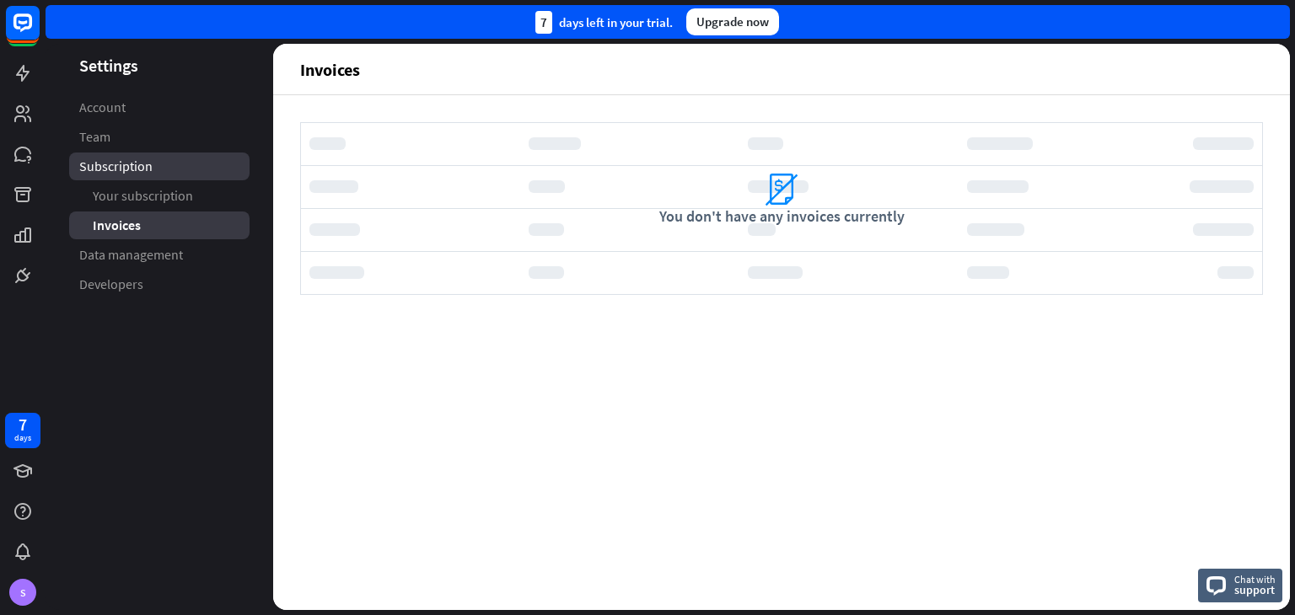
click at [190, 179] on link "Subscription" at bounding box center [159, 167] width 180 height 28
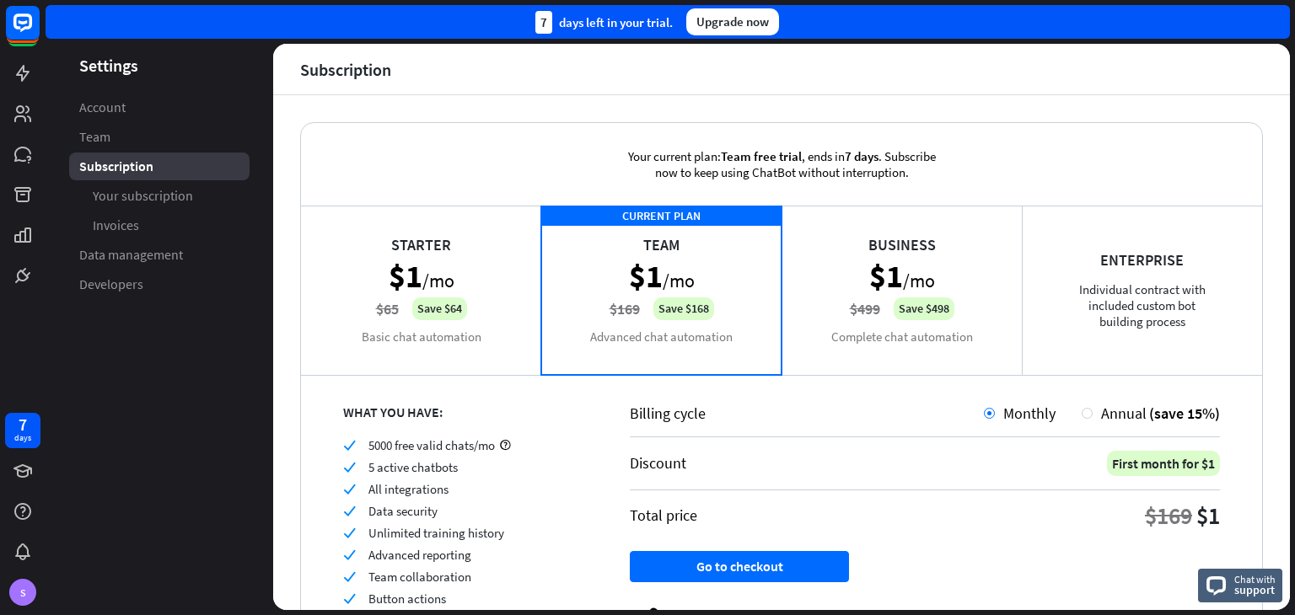
click at [172, 221] on link "Invoices" at bounding box center [159, 226] width 180 height 28
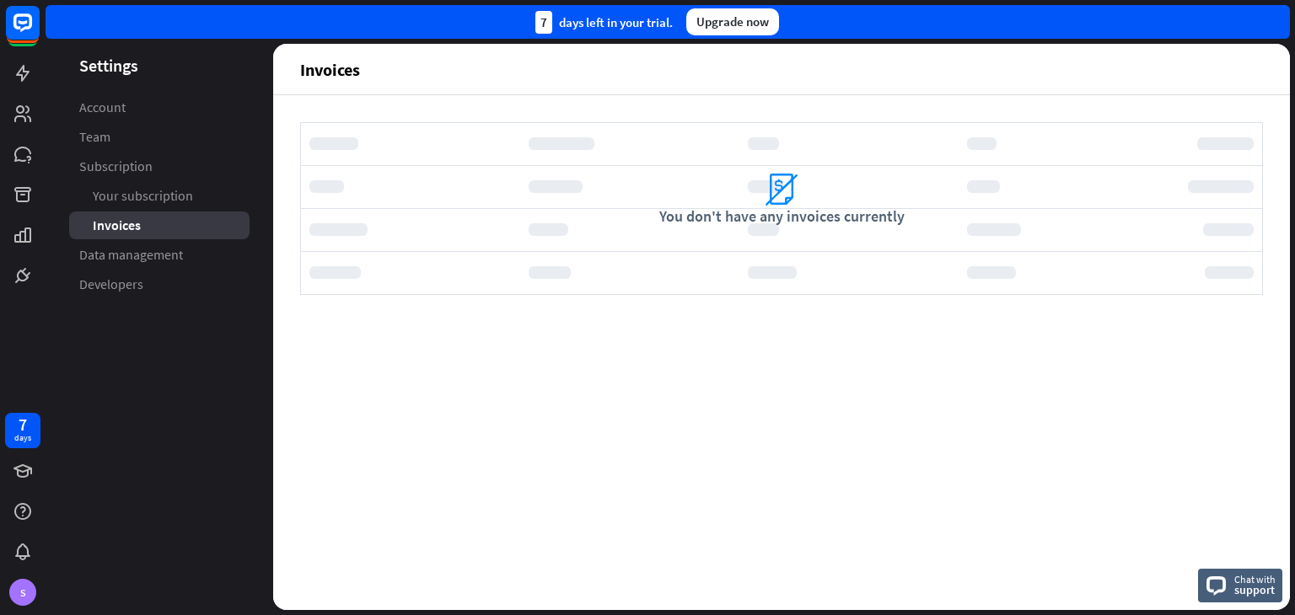
click at [191, 209] on link "Your subscription" at bounding box center [159, 196] width 180 height 28
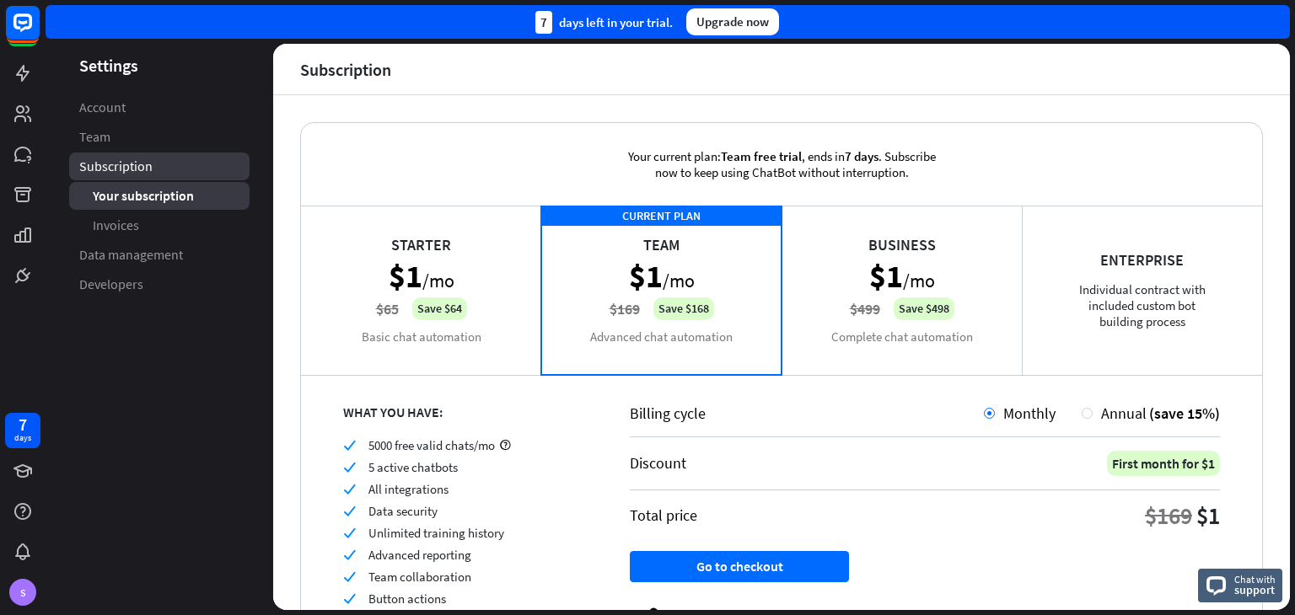
click at [191, 165] on link "Subscription" at bounding box center [159, 167] width 180 height 28
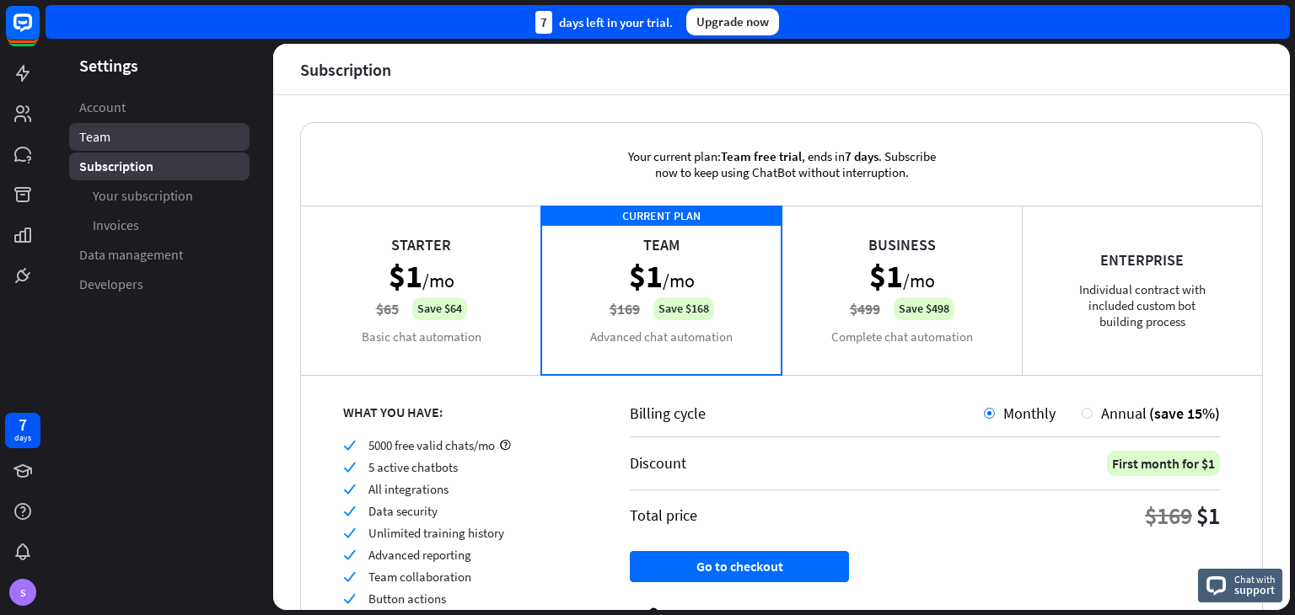
click at [158, 133] on link "Team" at bounding box center [159, 137] width 180 height 28
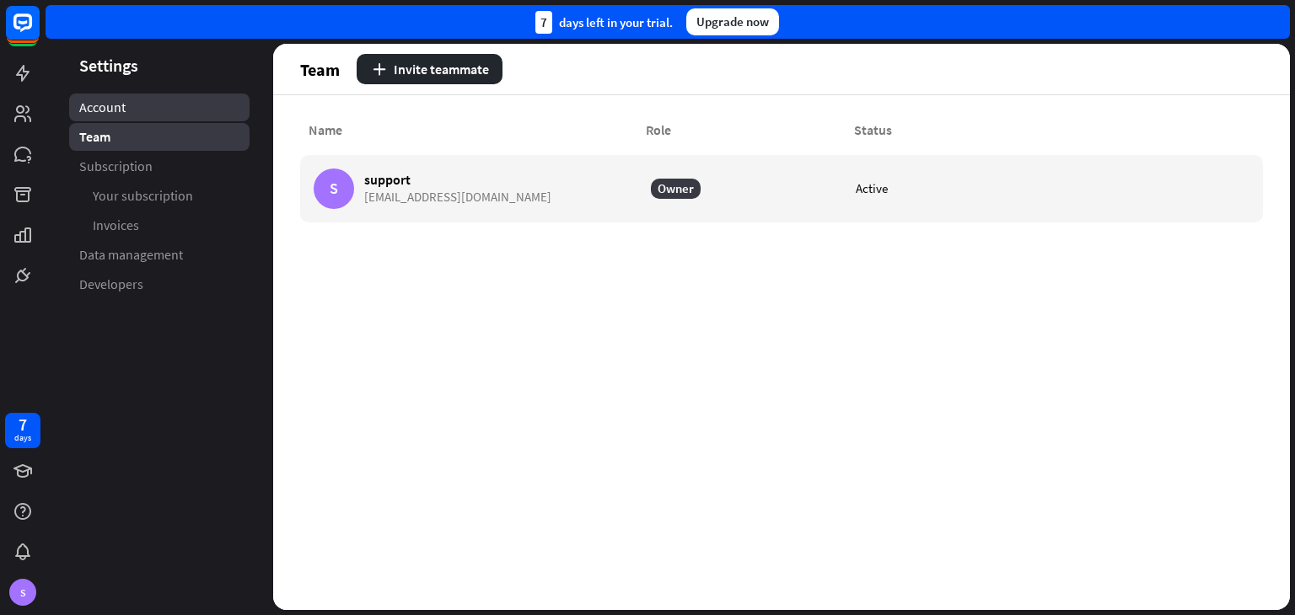
click at [165, 95] on link "Account" at bounding box center [159, 108] width 180 height 28
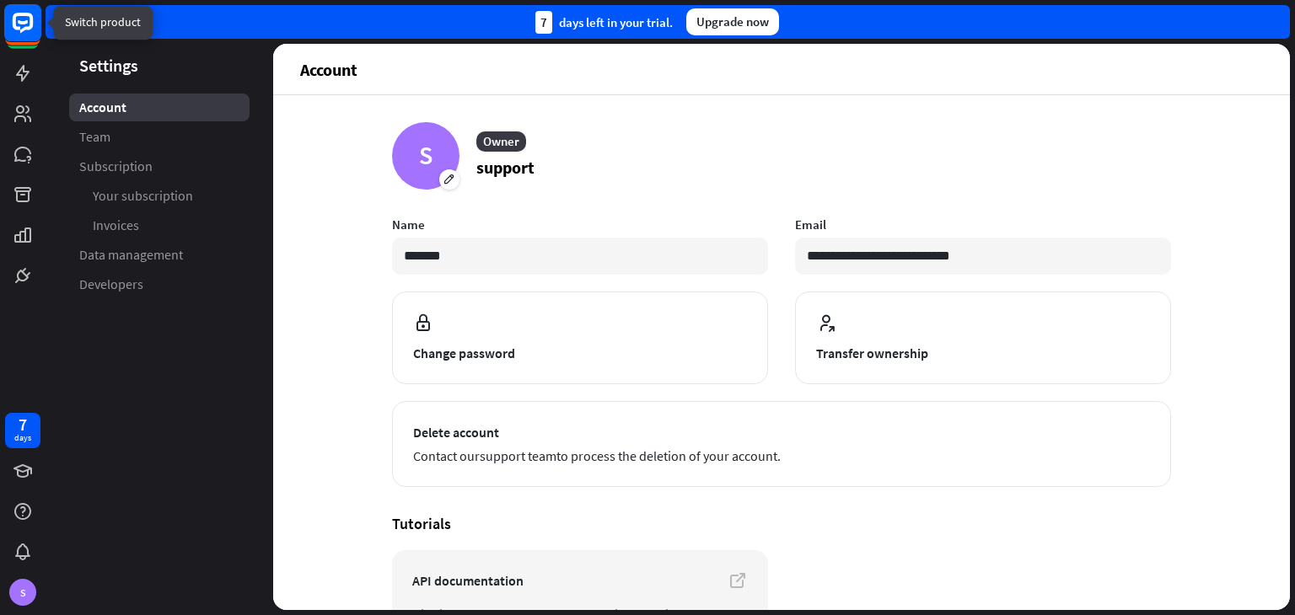
click at [27, 22] on icon at bounding box center [23, 22] width 10 height 4
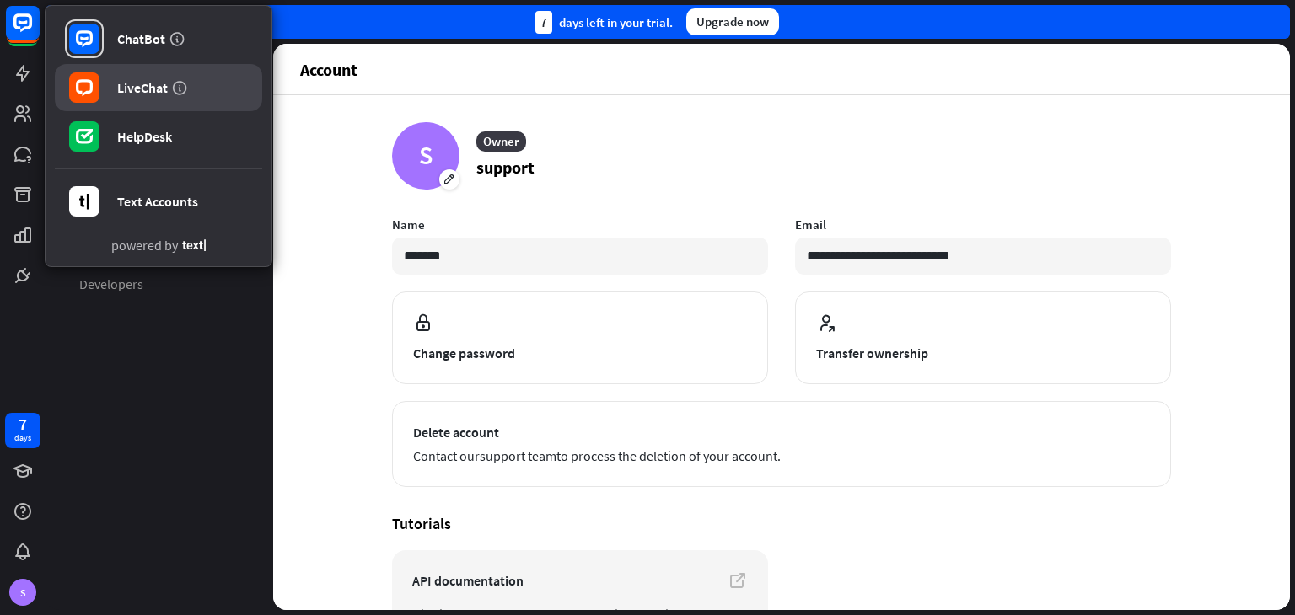
click at [111, 72] on link "LiveChat" at bounding box center [158, 87] width 207 height 47
